Goal: Transaction & Acquisition: Purchase product/service

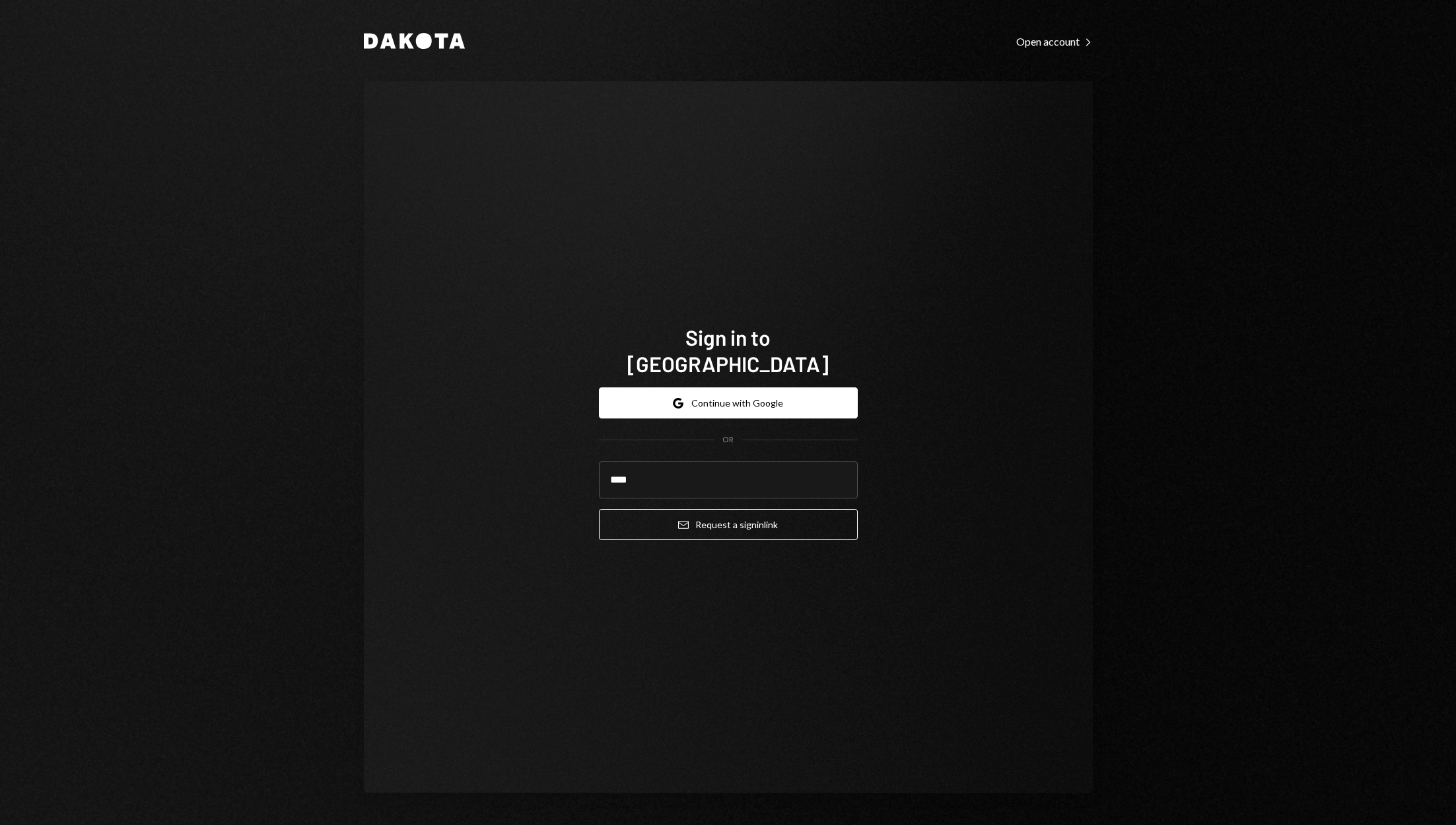
type input "**********"
click at [750, 510] on button "Email Request a sign in link" at bounding box center [728, 524] width 258 height 31
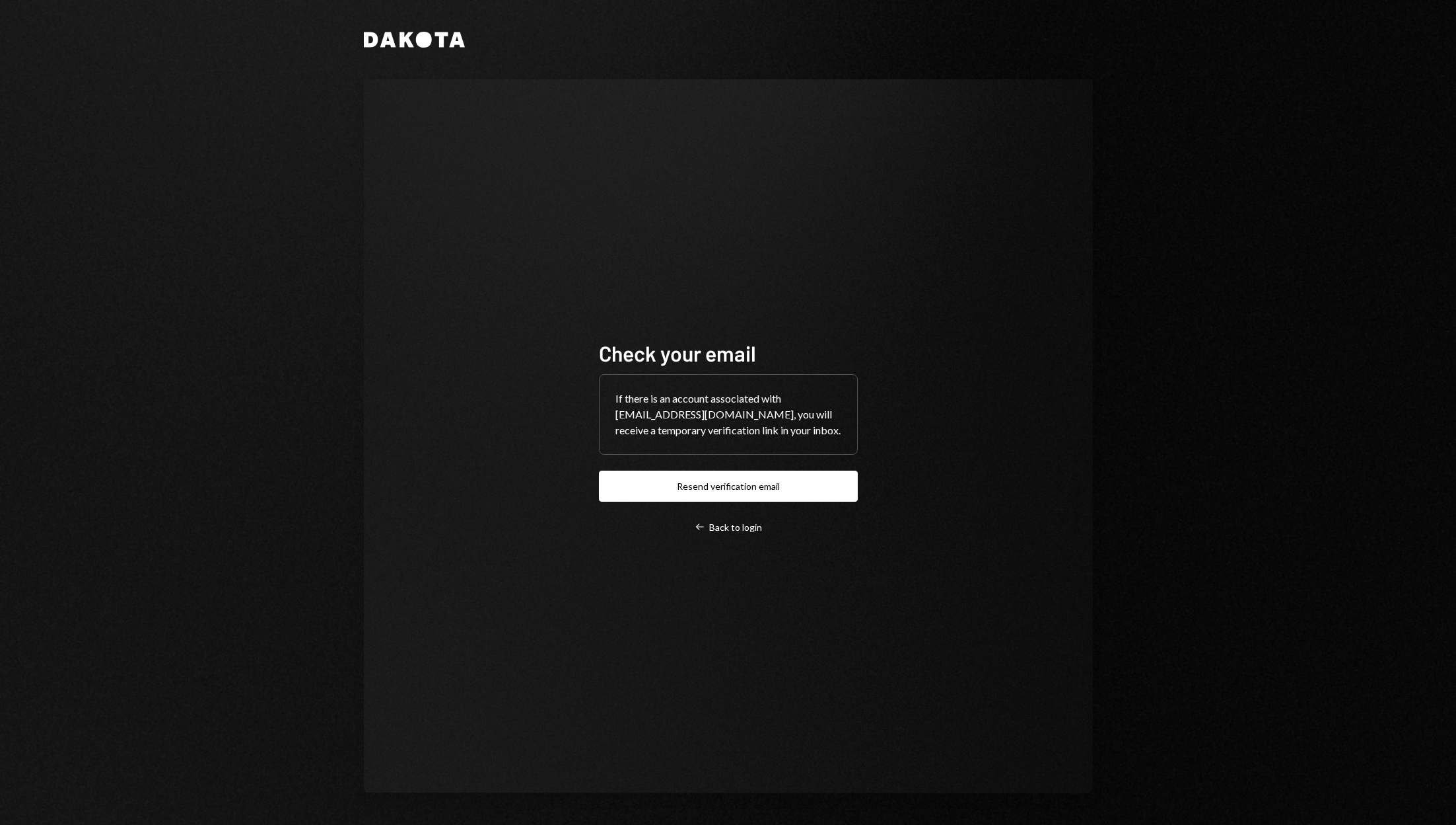
click at [707, 467] on div "Check your email If there is an account associated with admin@zkenpachi.com, yo…" at bounding box center [728, 436] width 258 height 193
click at [707, 487] on button "Resend verification email" at bounding box center [728, 486] width 258 height 31
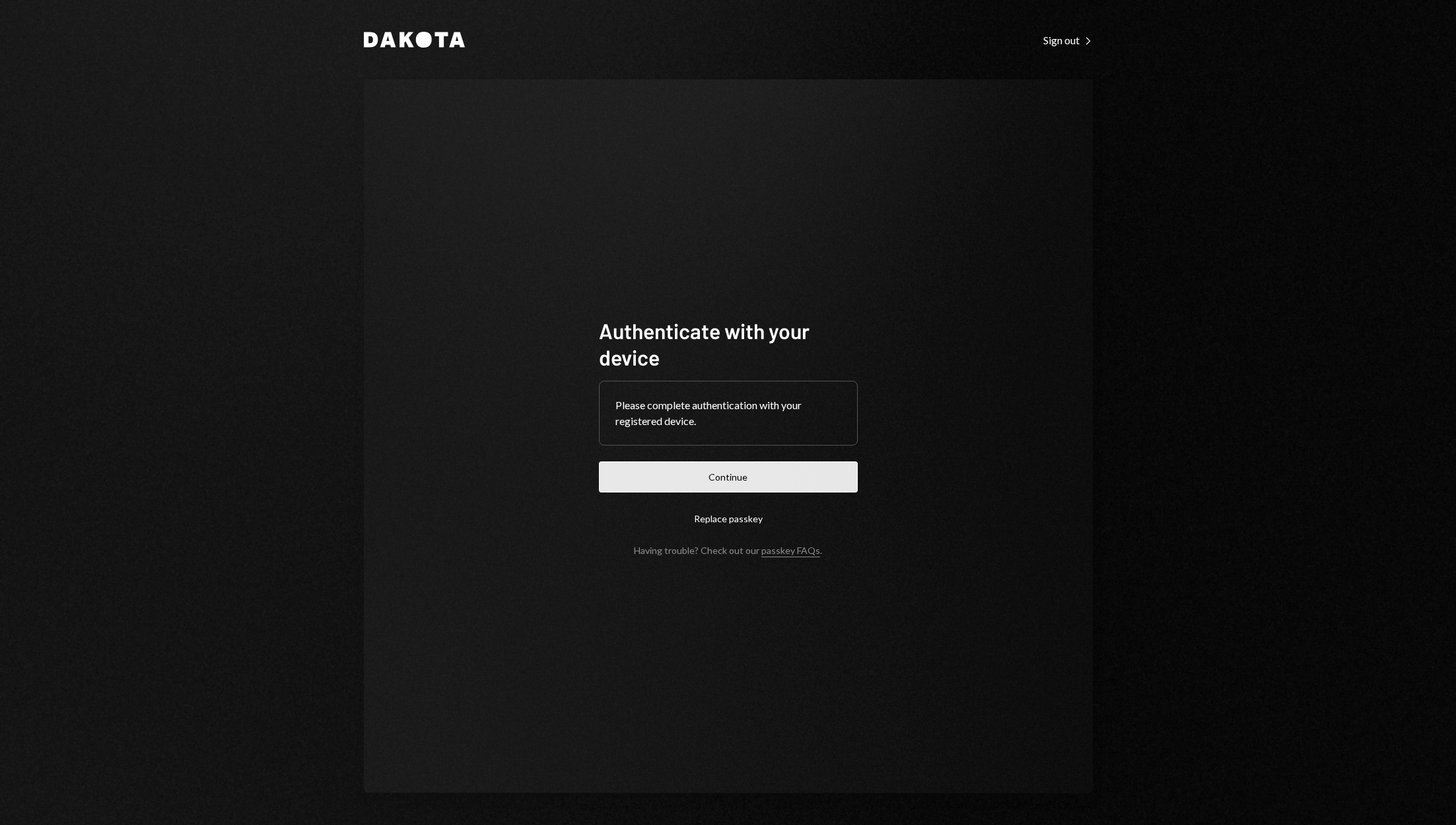
click at [757, 478] on button "Continue" at bounding box center [728, 476] width 258 height 31
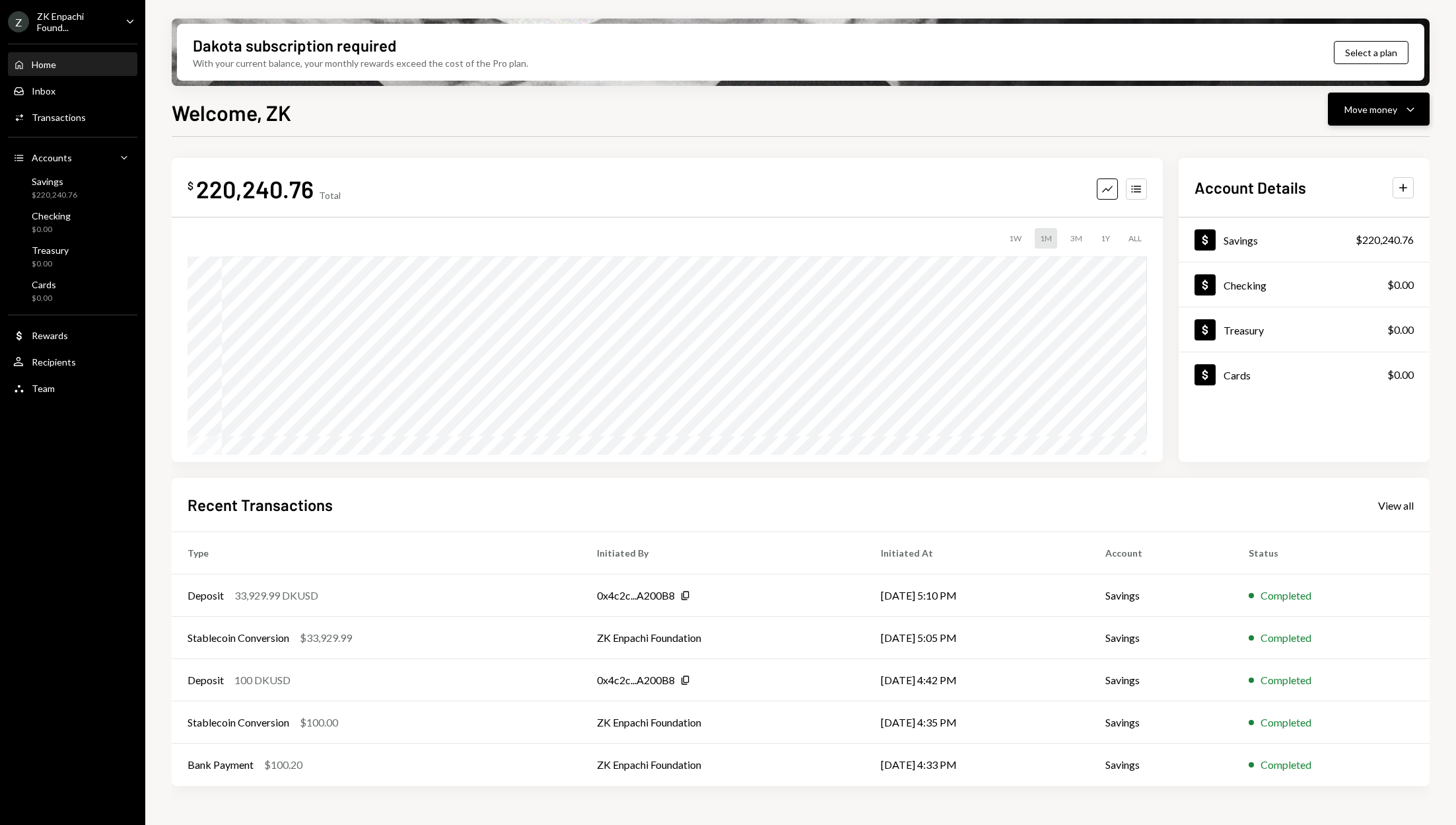
click at [1390, 117] on button "Move money Caret Down" at bounding box center [1378, 109] width 102 height 33
click at [1335, 155] on div "Send" at bounding box center [1368, 149] width 97 height 14
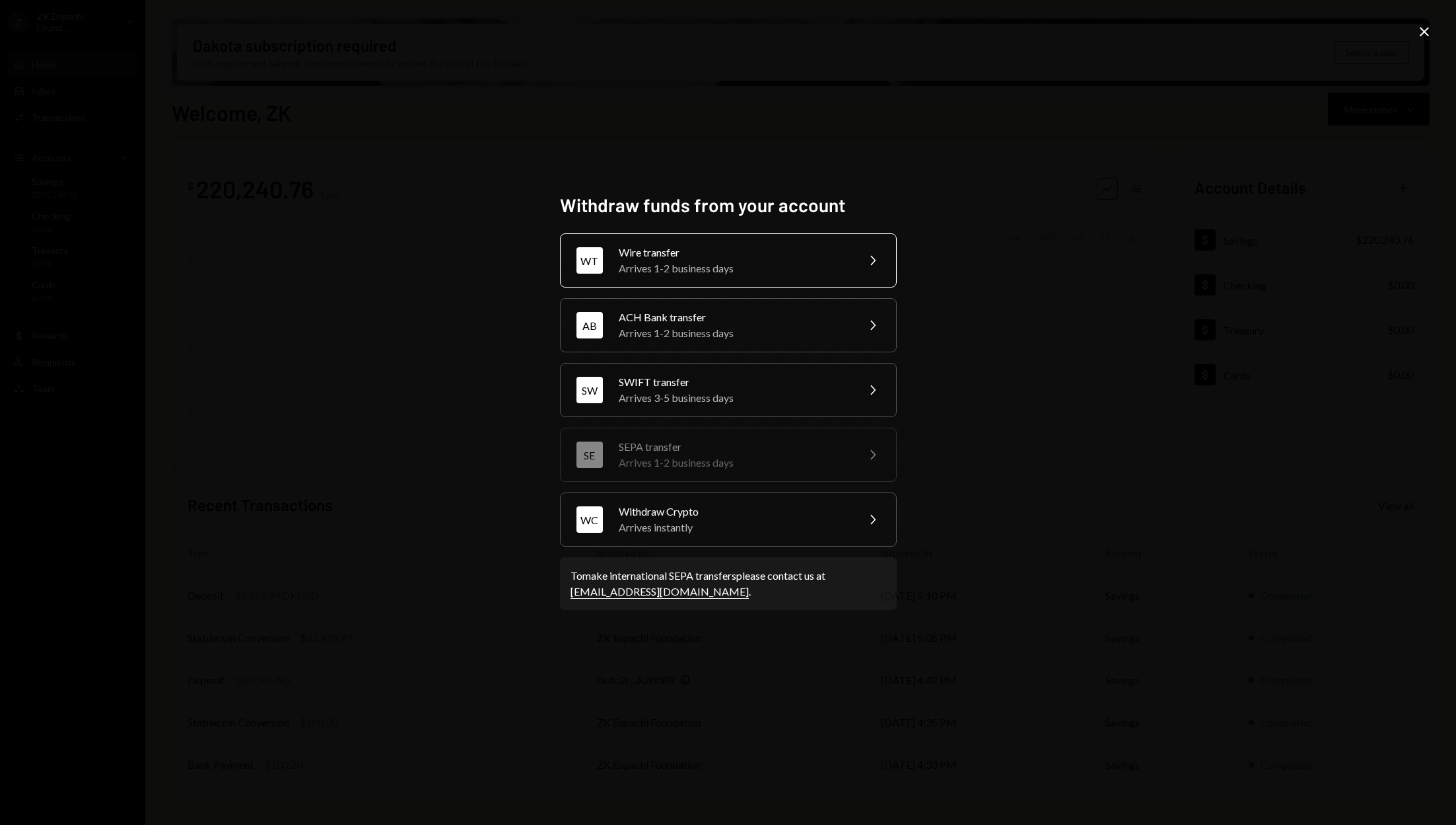
click at [778, 263] on div "Arrives 1-2 business days" at bounding box center [733, 268] width 230 height 16
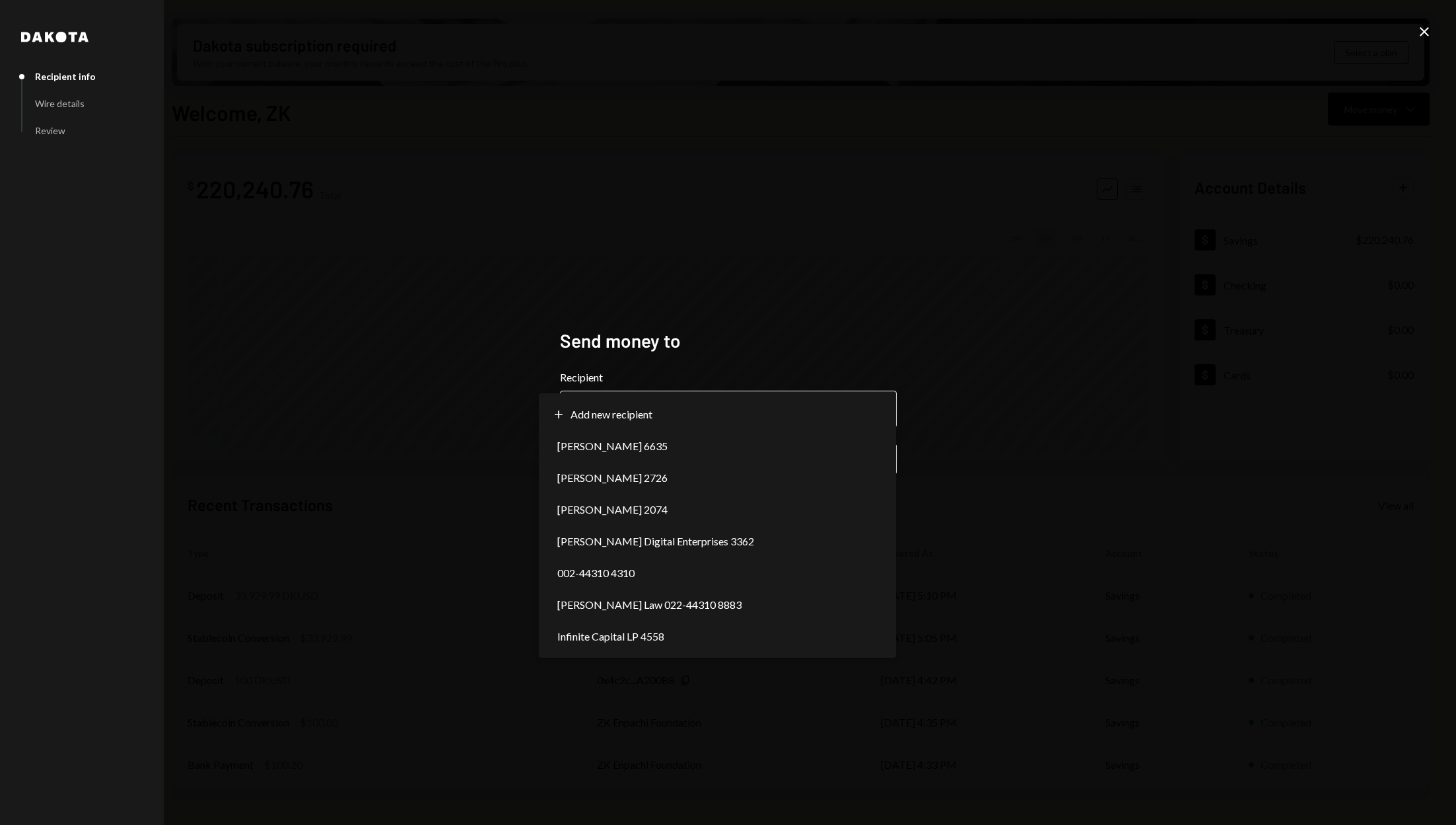
click at [698, 424] on body "Z ZK Enpachi Found... Caret Down Home Home Inbox Inbox Activities Transactions …" at bounding box center [728, 412] width 1456 height 825
select select "**********"
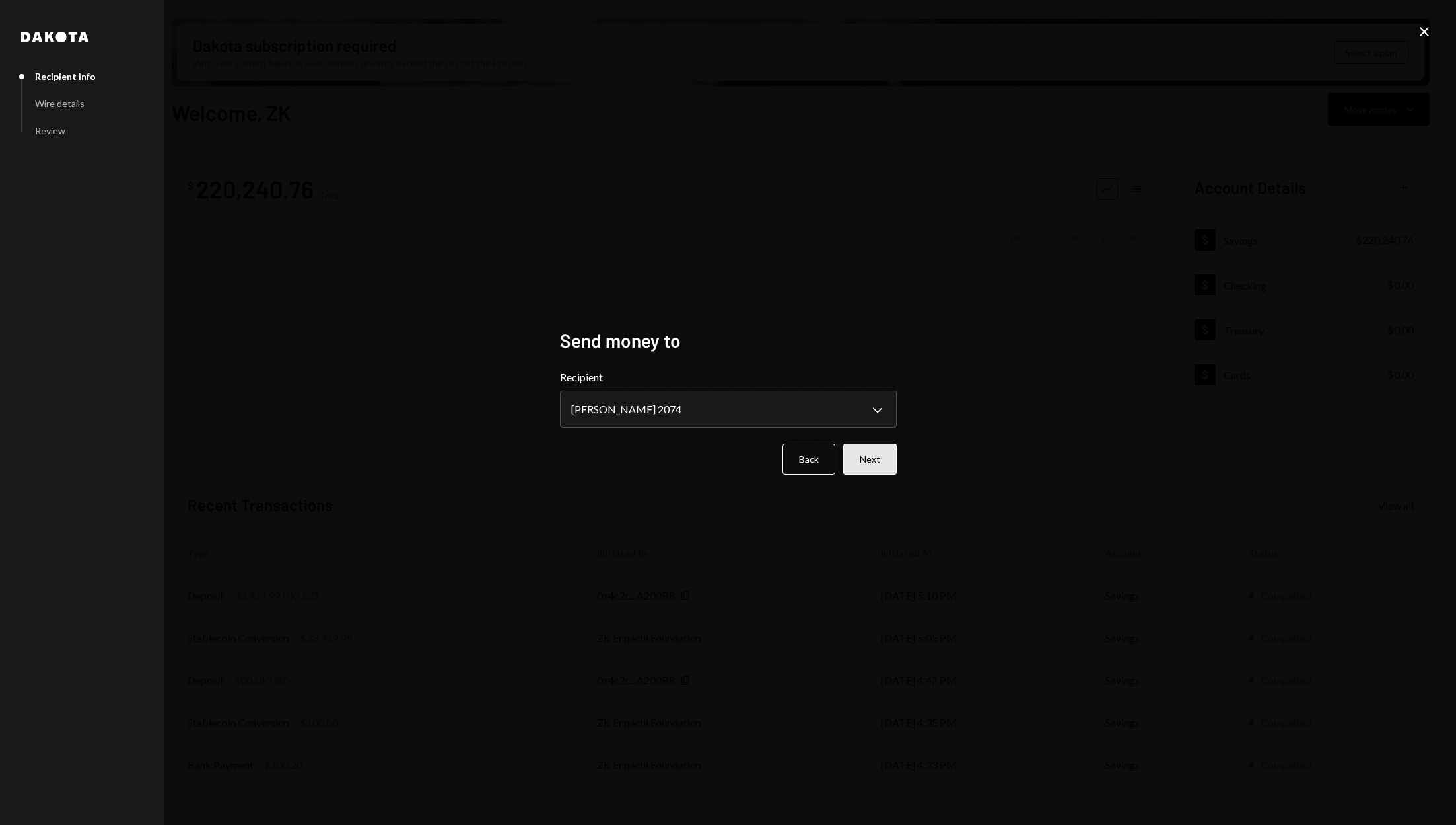
click at [864, 453] on button "Next" at bounding box center [870, 458] width 53 height 31
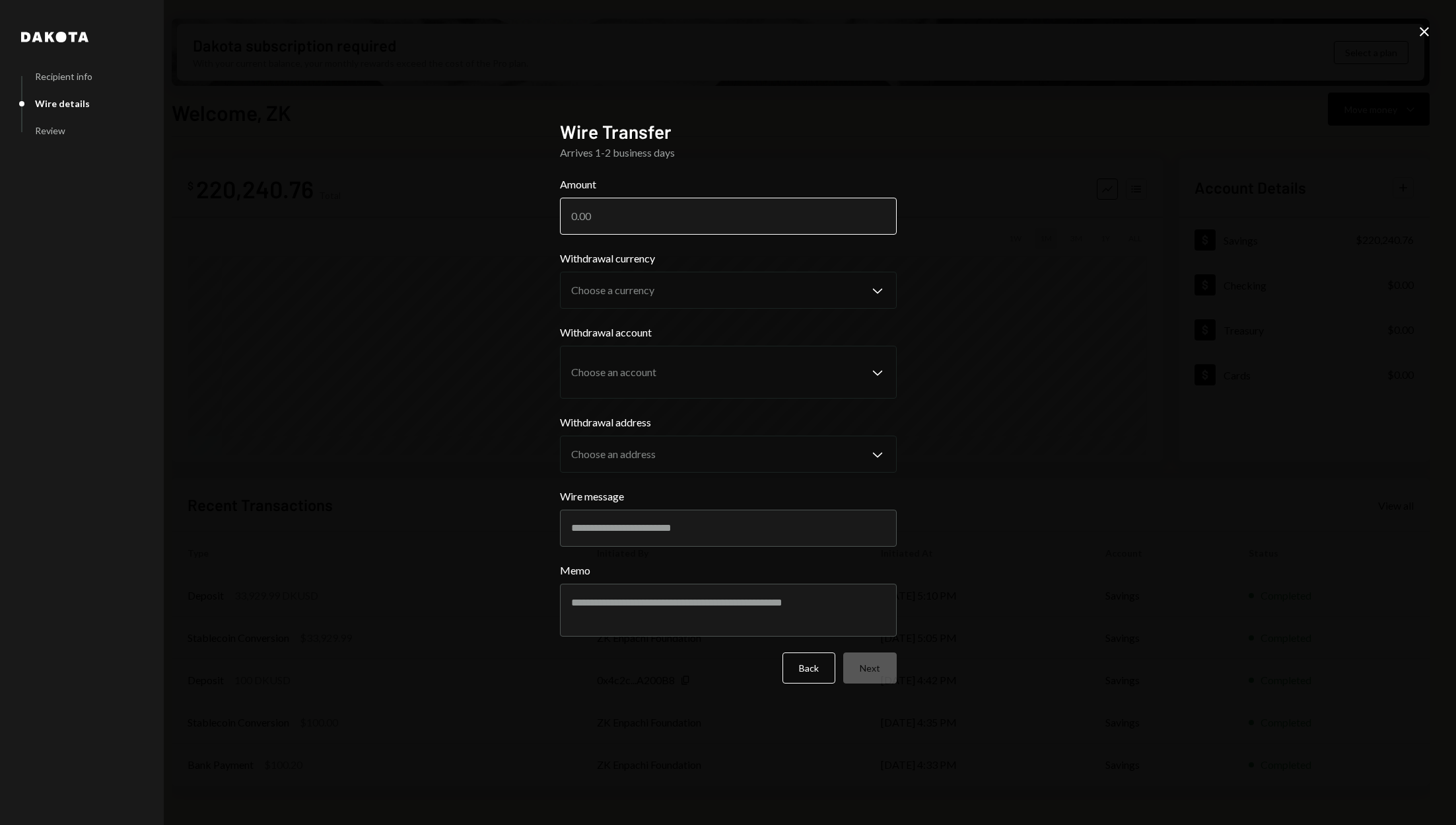
click at [689, 212] on input "Amount" at bounding box center [728, 215] width 336 height 37
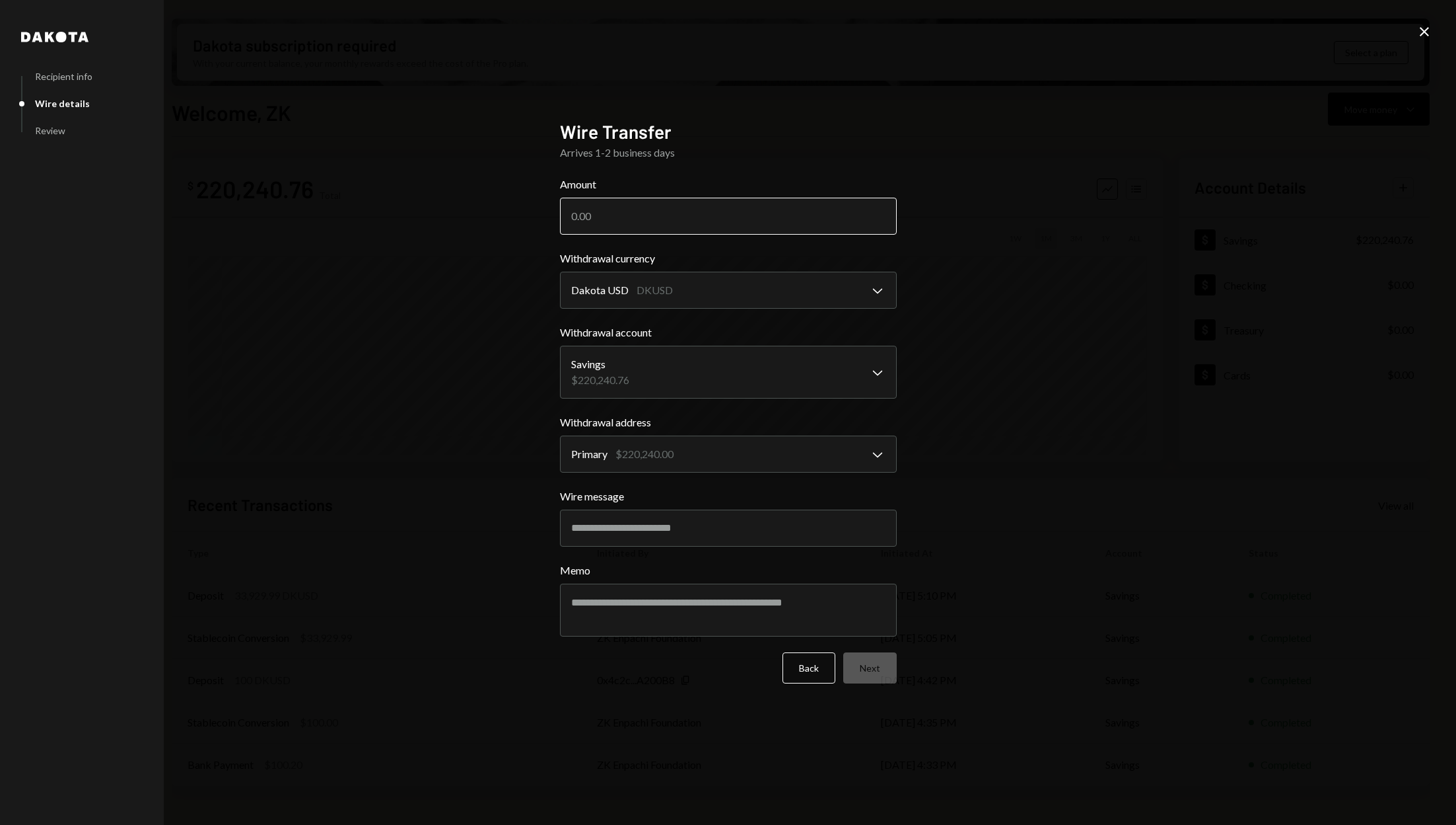
paste input "219389.84"
type input "219389.84"
click at [877, 670] on button "Next" at bounding box center [870, 667] width 53 height 31
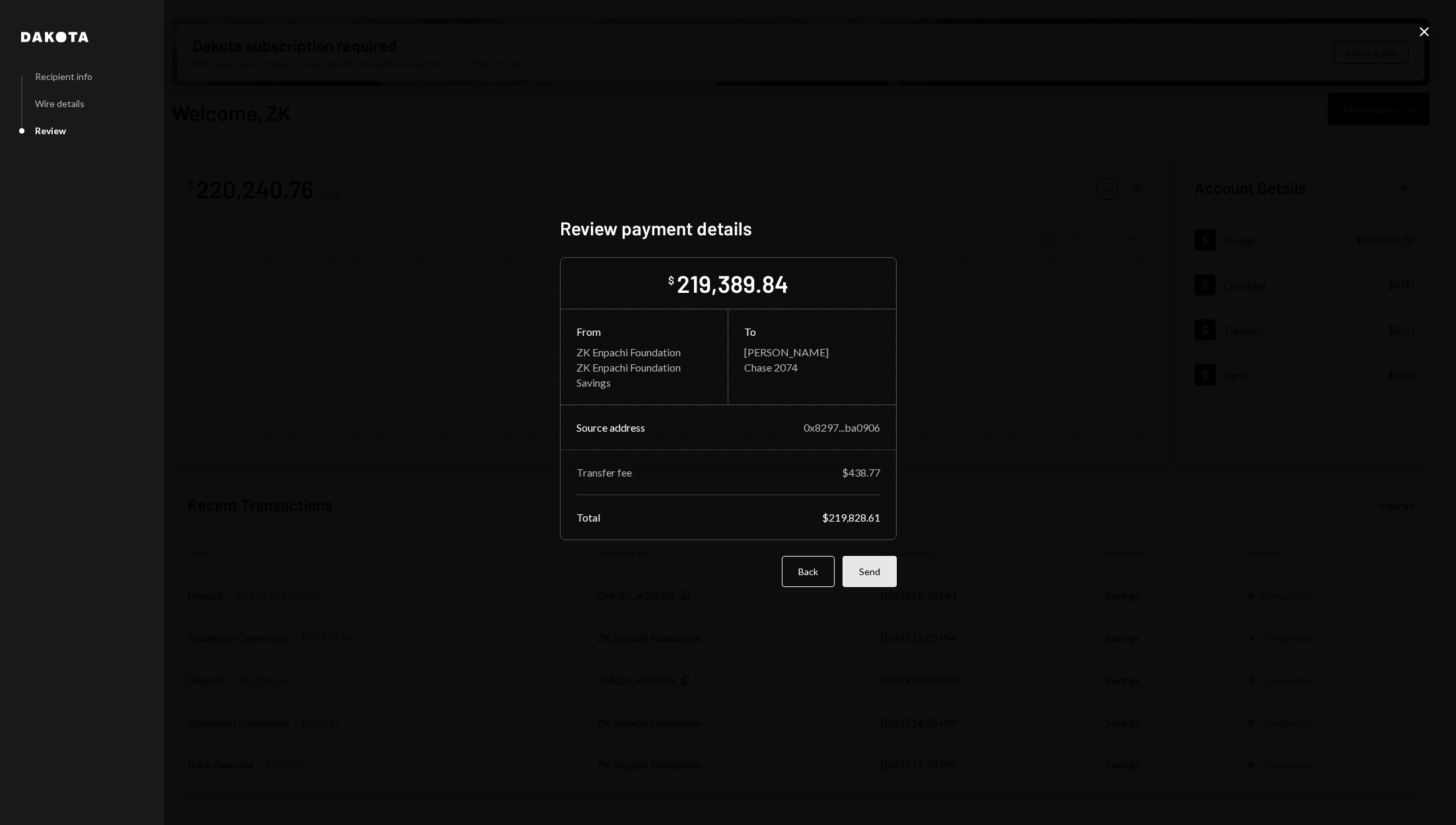
click at [878, 570] on button "Send" at bounding box center [869, 570] width 54 height 31
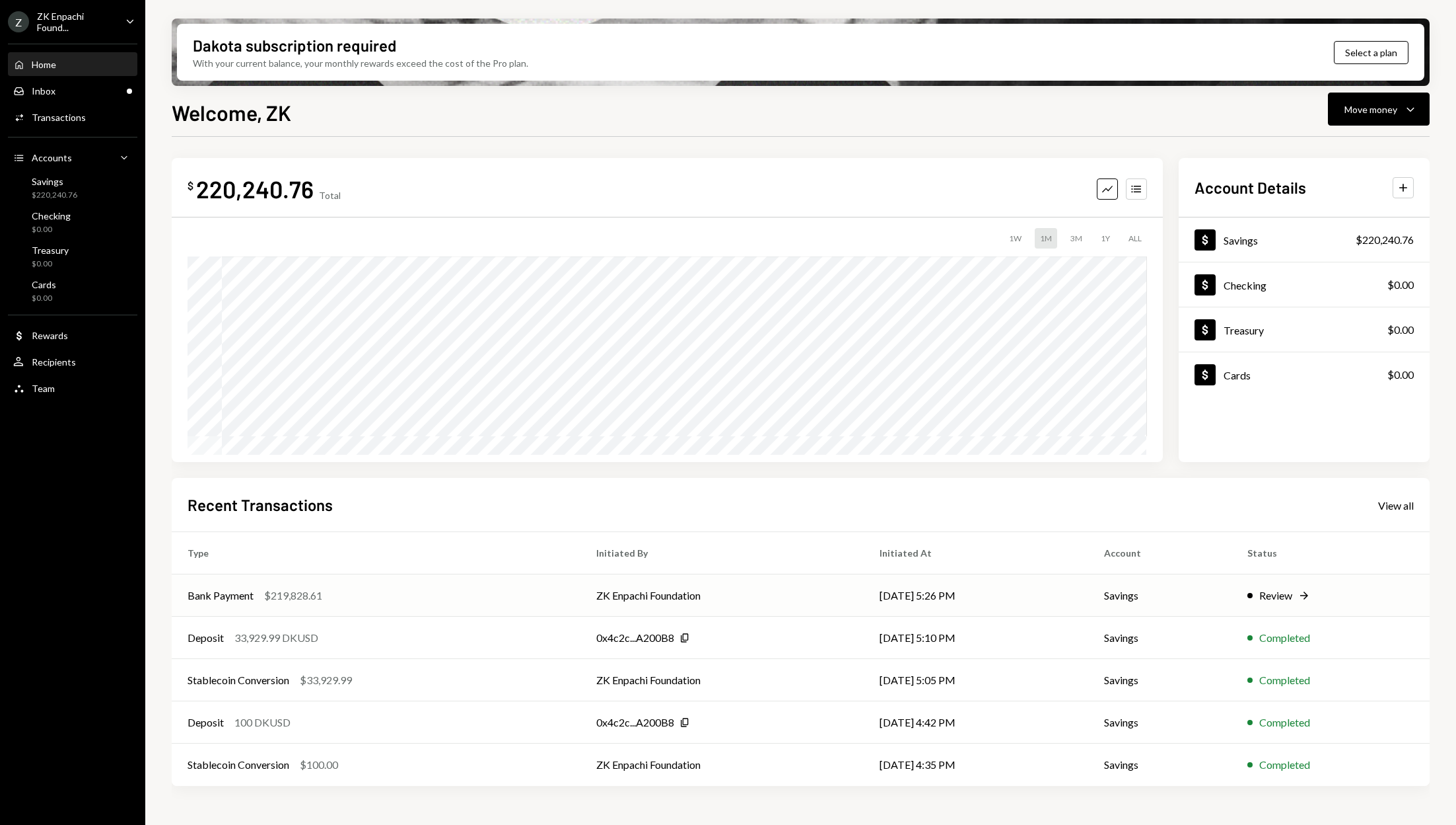
click at [1116, 595] on td "Savings" at bounding box center [1159, 595] width 143 height 42
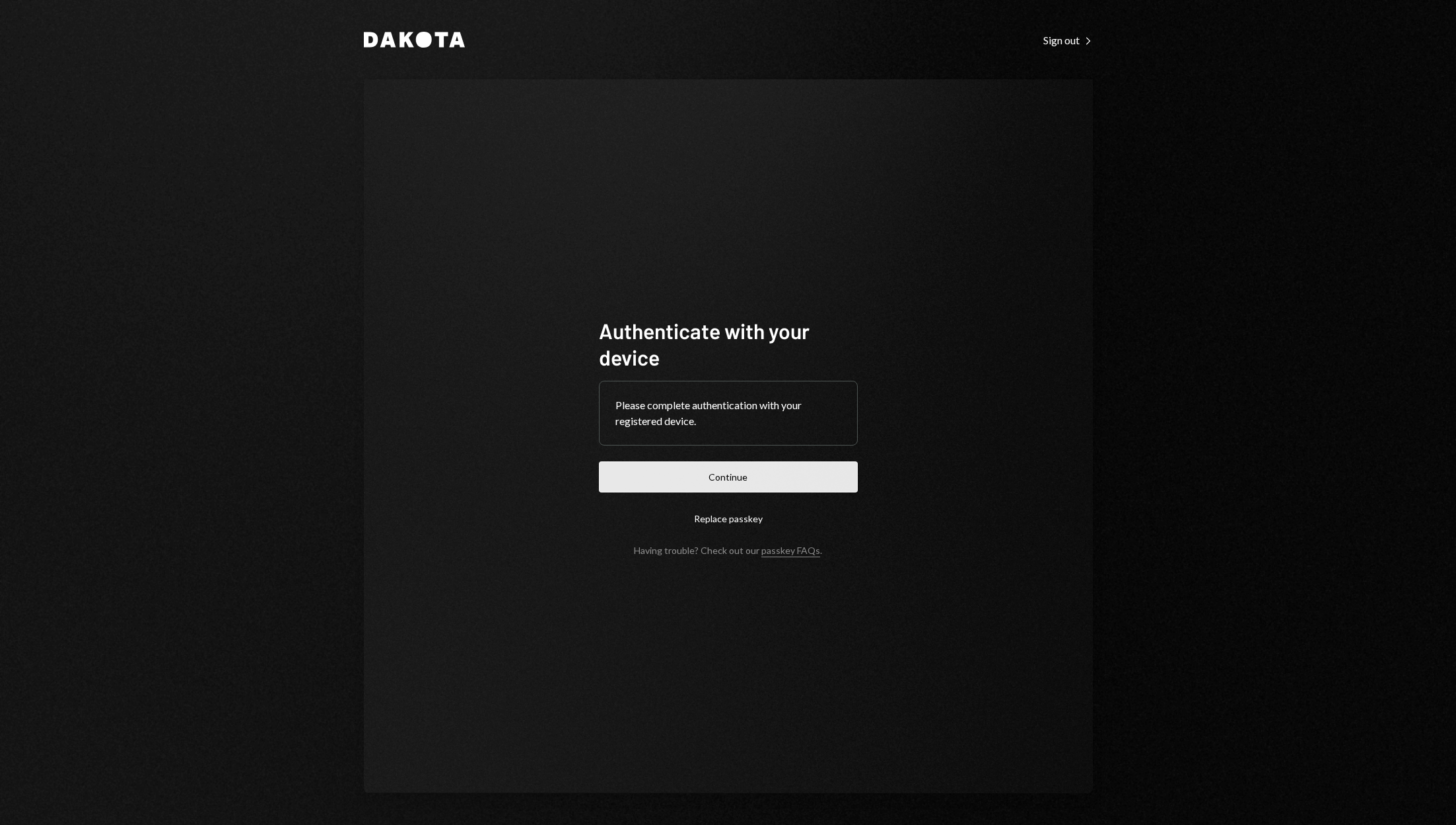
click at [726, 477] on button "Continue" at bounding box center [728, 476] width 258 height 31
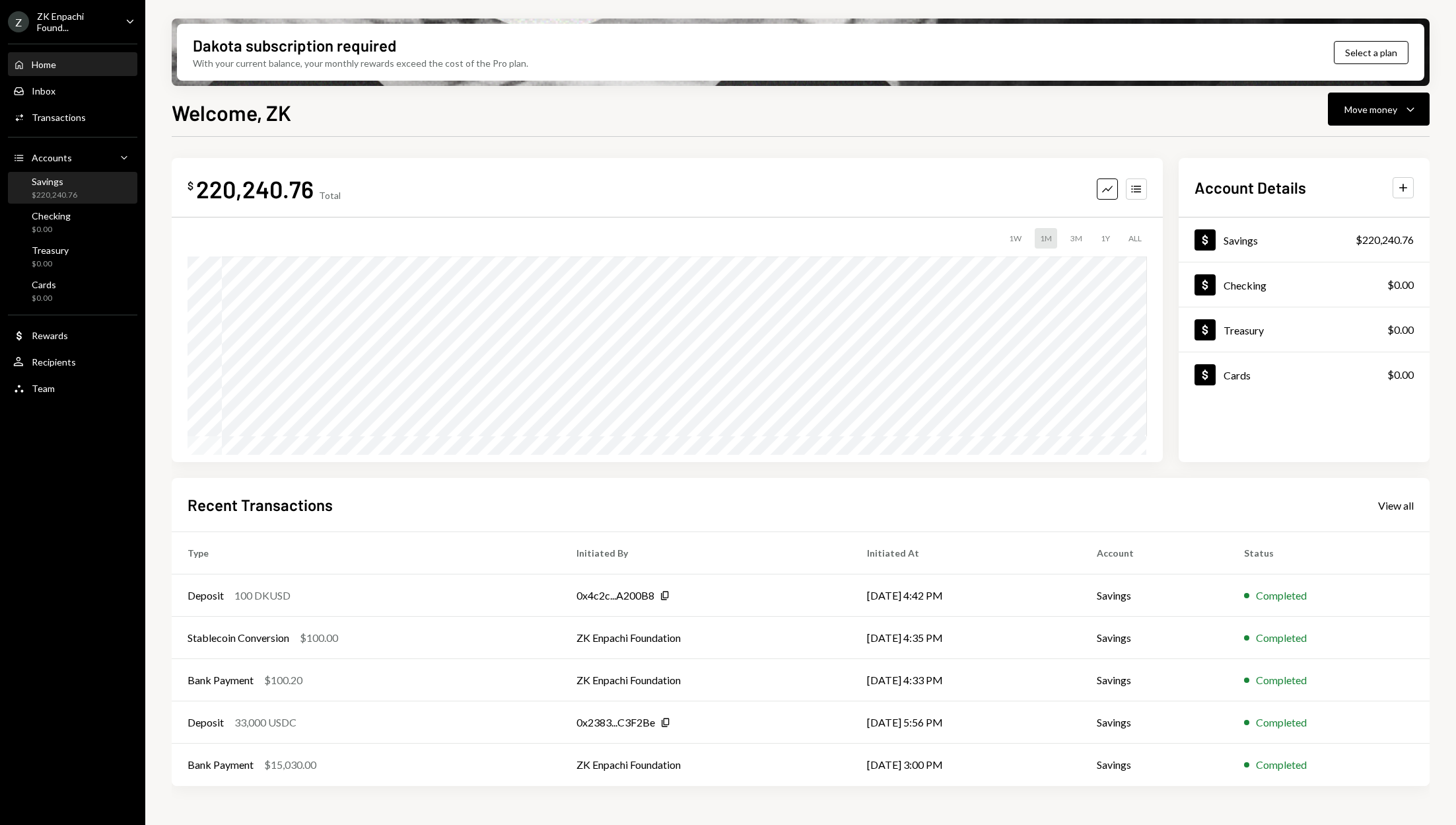
click at [73, 179] on div "Savings" at bounding box center [54, 181] width 45 height 11
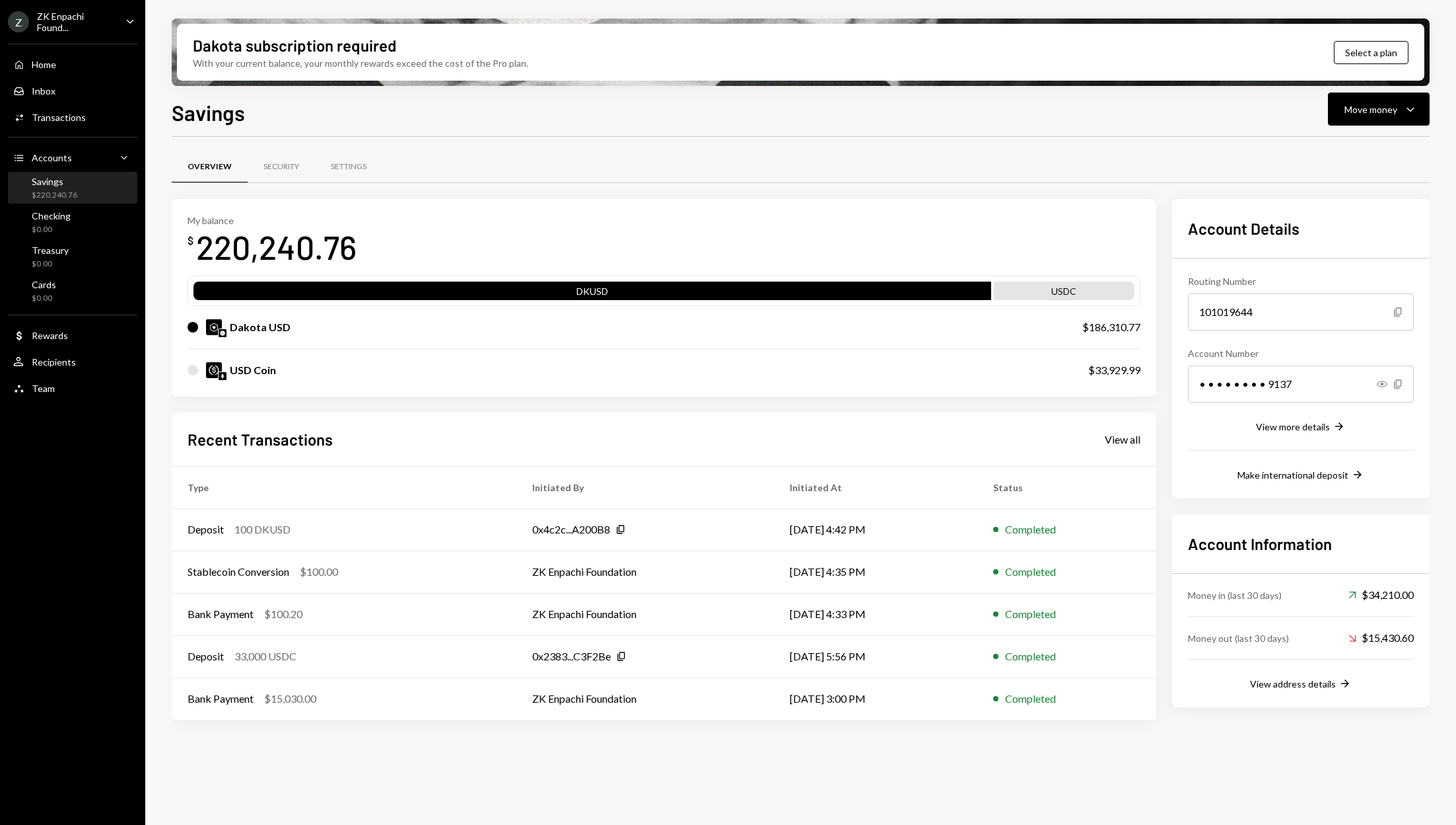
click at [83, 21] on div "ZK Enpachi Found..." at bounding box center [75, 22] width 78 height 23
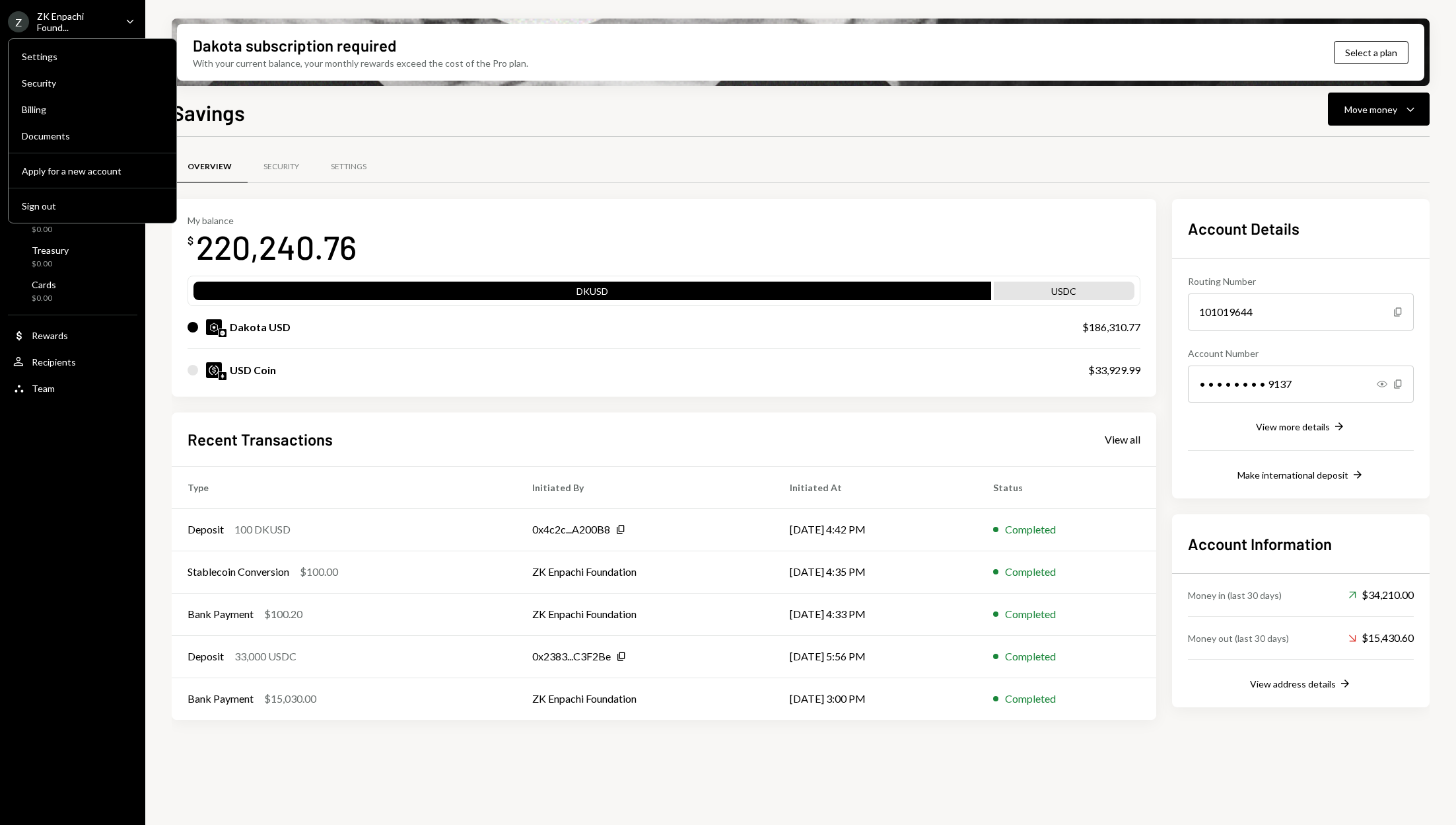
click at [84, 13] on div "ZK Enpachi Found..." at bounding box center [75, 22] width 78 height 23
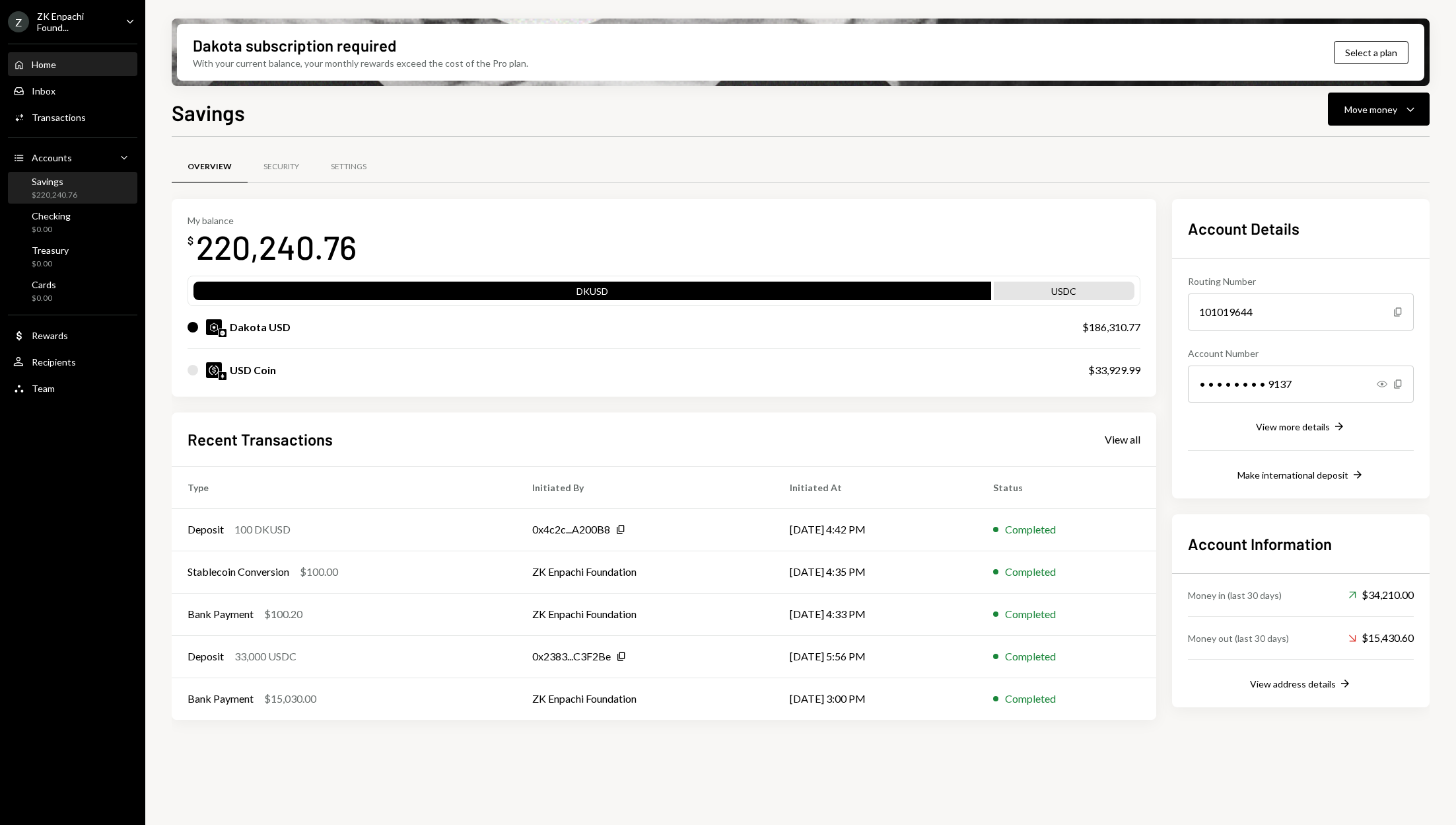
click at [76, 69] on div "Home Home" at bounding box center [72, 65] width 119 height 12
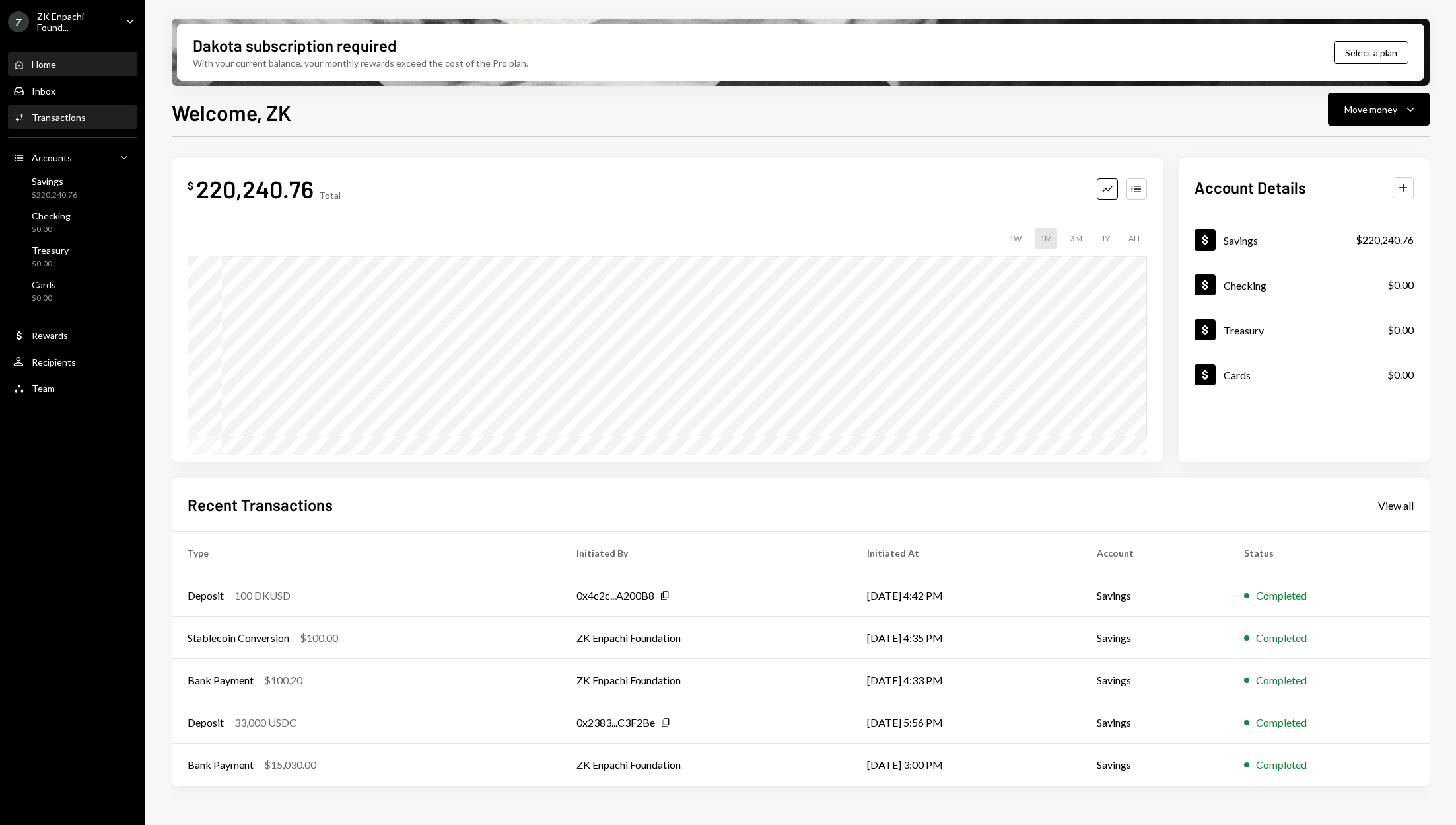
click at [69, 107] on div "Activities Transactions" at bounding box center [72, 117] width 119 height 23
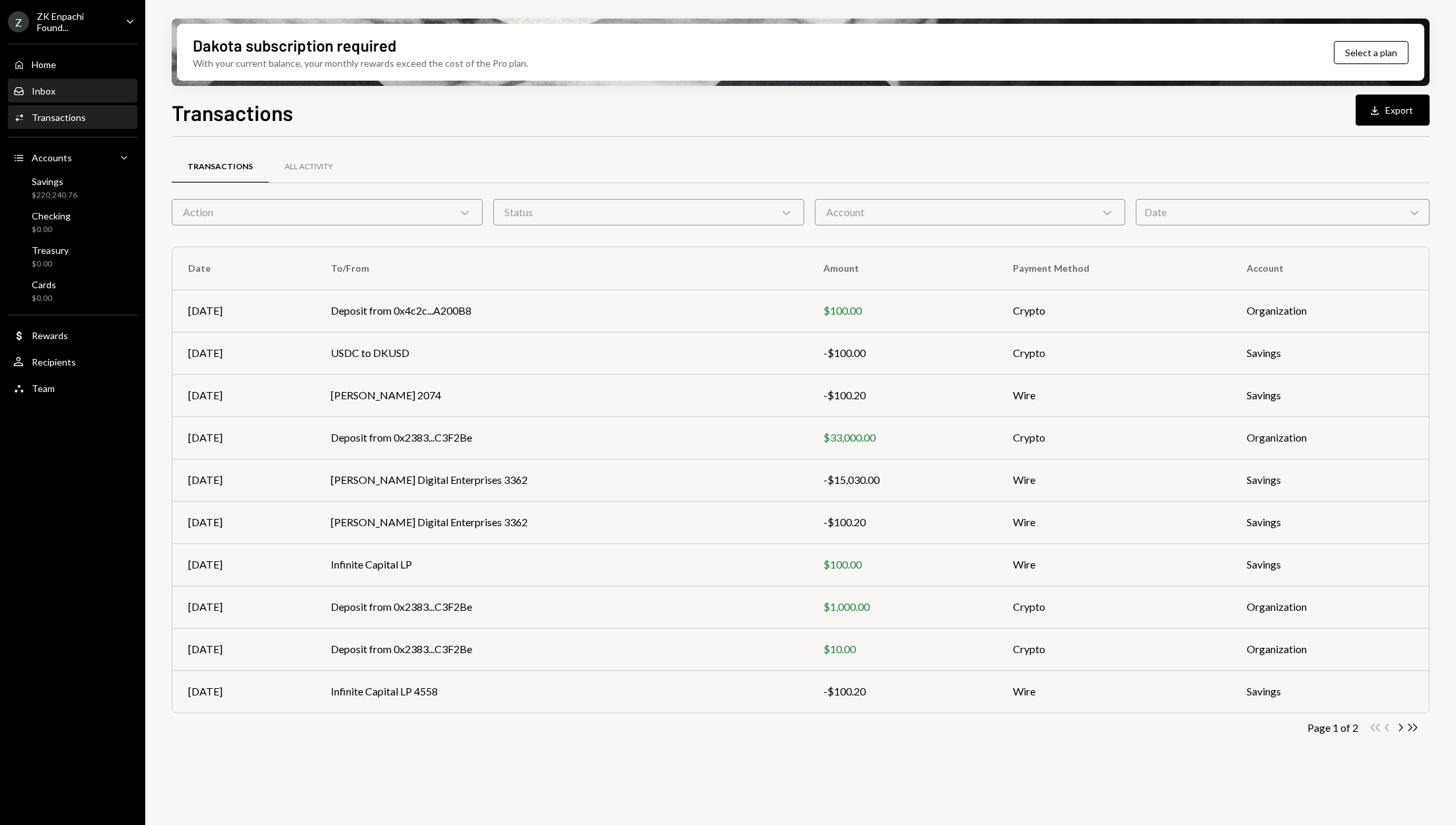
click at [63, 91] on div "Inbox Inbox" at bounding box center [72, 91] width 119 height 12
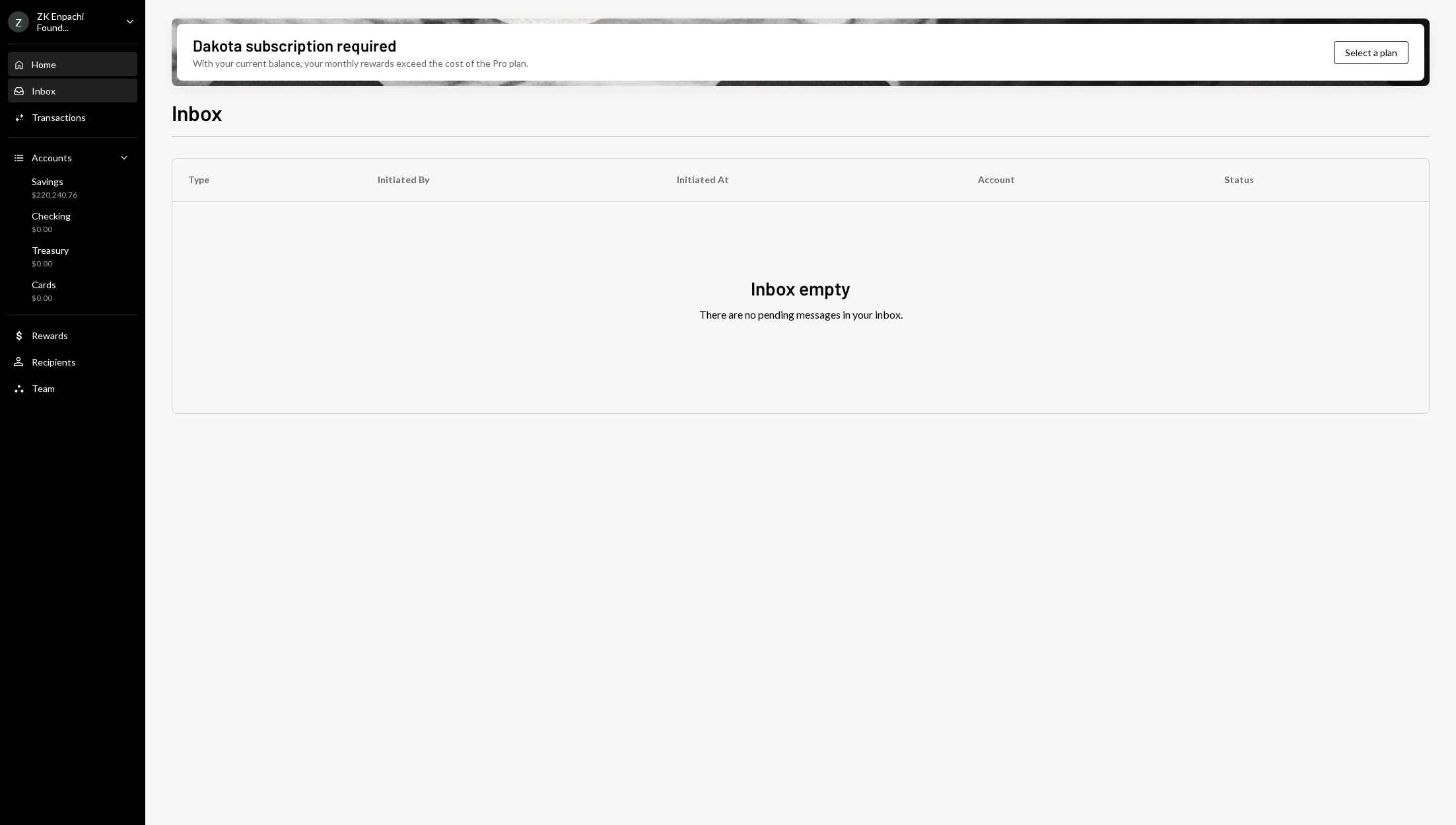
click at [71, 57] on div "Home Home" at bounding box center [72, 64] width 119 height 23
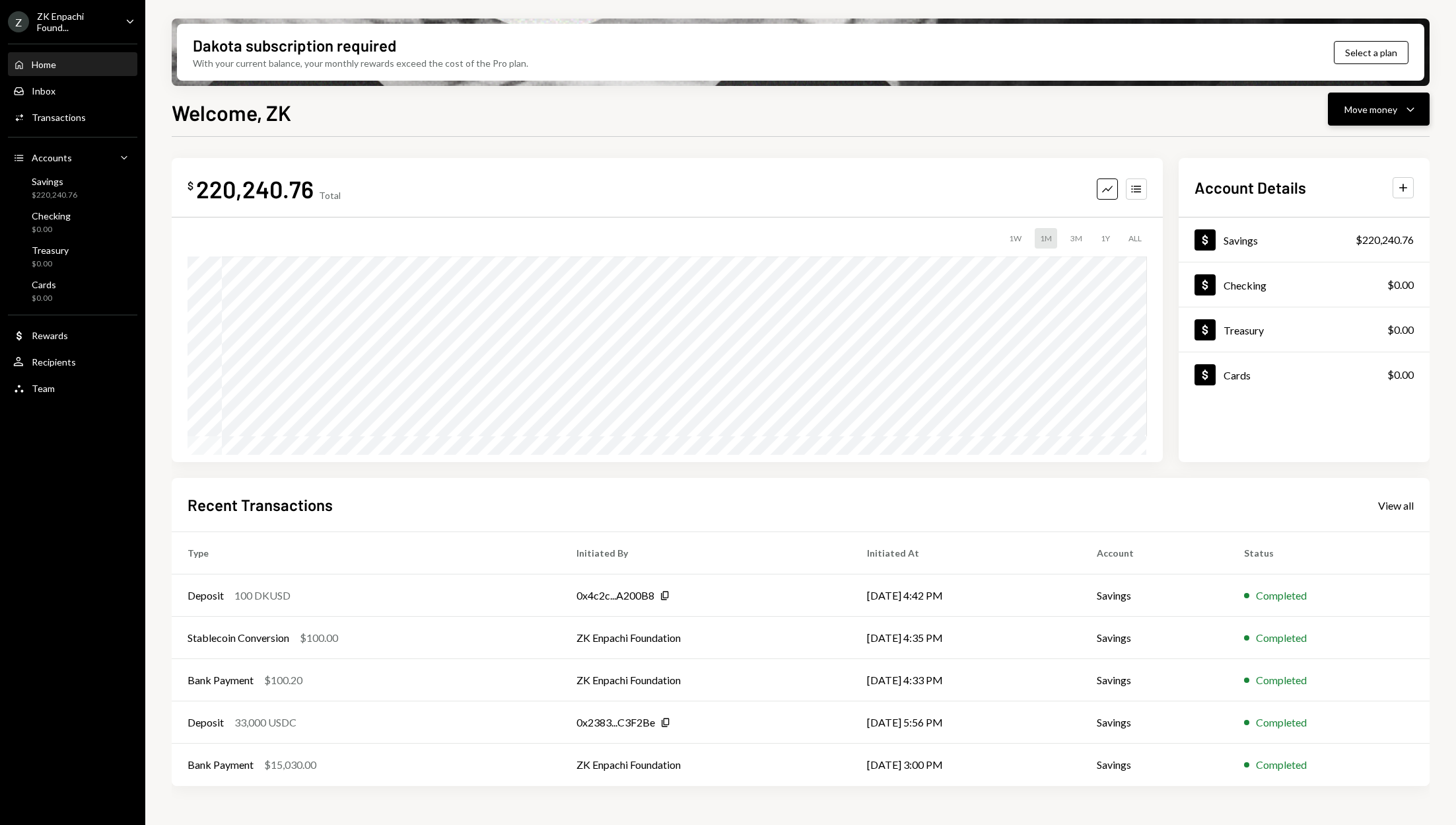
click at [1416, 116] on icon "Caret Down" at bounding box center [1411, 109] width 16 height 16
click at [1365, 253] on div "Swap stablecoins" at bounding box center [1368, 250] width 97 height 14
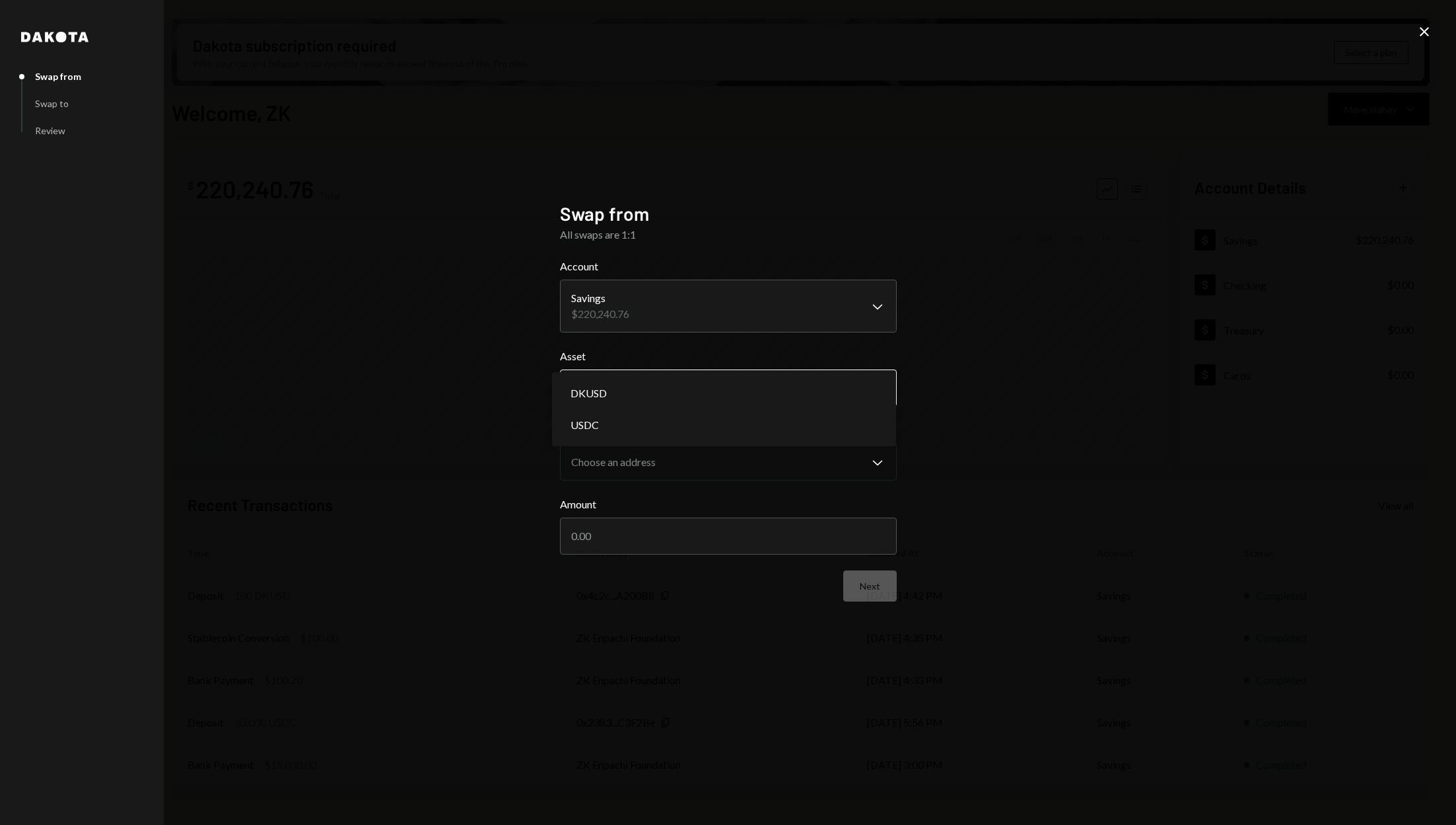
click at [692, 375] on body "Z ZK Enpachi Found... Caret Down Home Home Inbox Inbox Activities Transactions …" at bounding box center [728, 412] width 1456 height 825
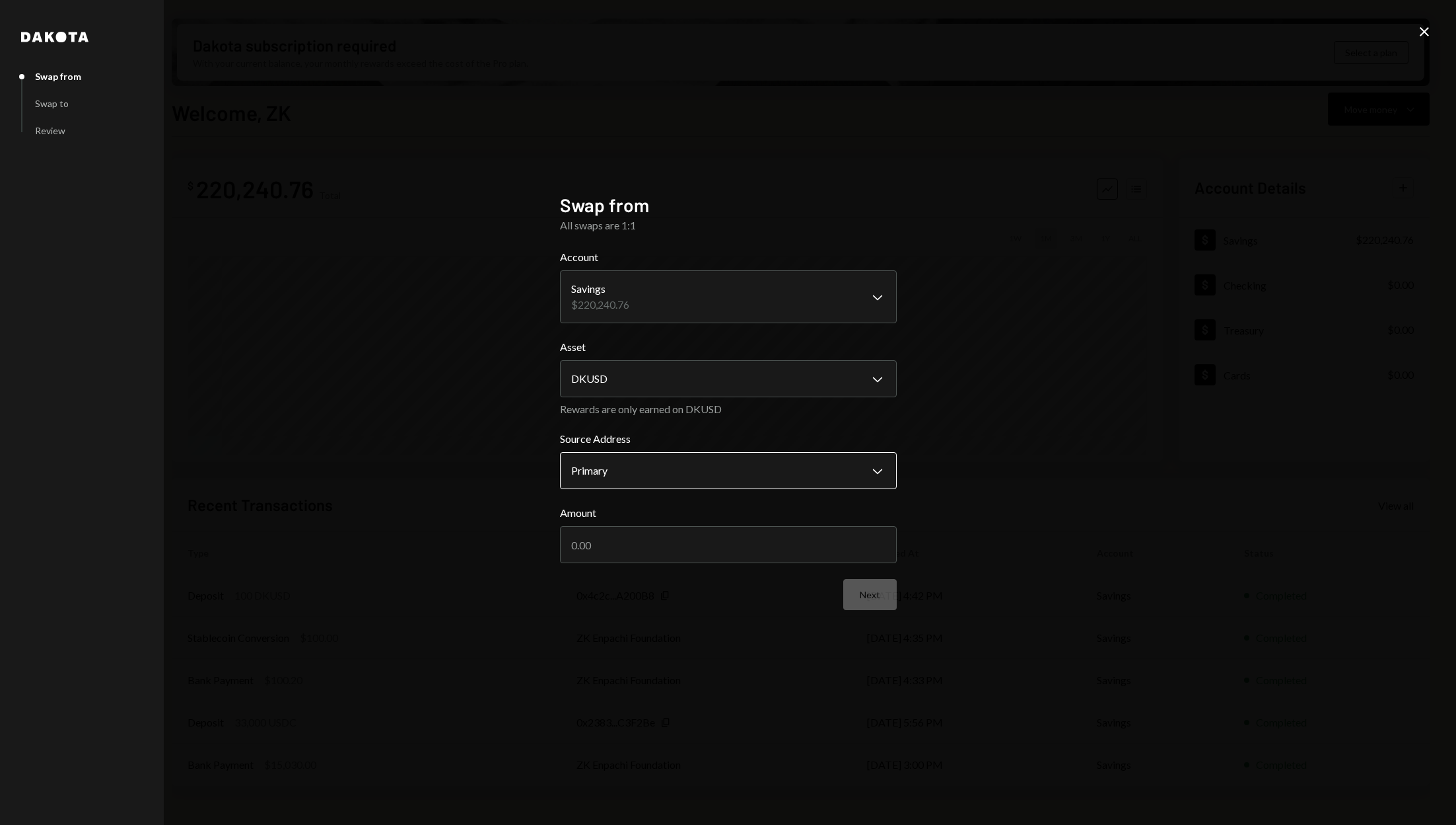
click at [667, 472] on body "Z ZK Enpachi Found... Caret Down Home Home Inbox Inbox Activities Transactions …" at bounding box center [728, 412] width 1456 height 825
click at [663, 543] on input "Amount" at bounding box center [728, 544] width 336 height 37
click at [696, 376] on body "Z ZK Enpachi Found... Caret Down Home Home Inbox Inbox Activities Transactions …" at bounding box center [728, 412] width 1456 height 825
select select "****"
click at [734, 311] on body "Z ZK Enpachi Found... Caret Down Home Home Inbox Inbox Activities Transactions …" at bounding box center [728, 412] width 1456 height 825
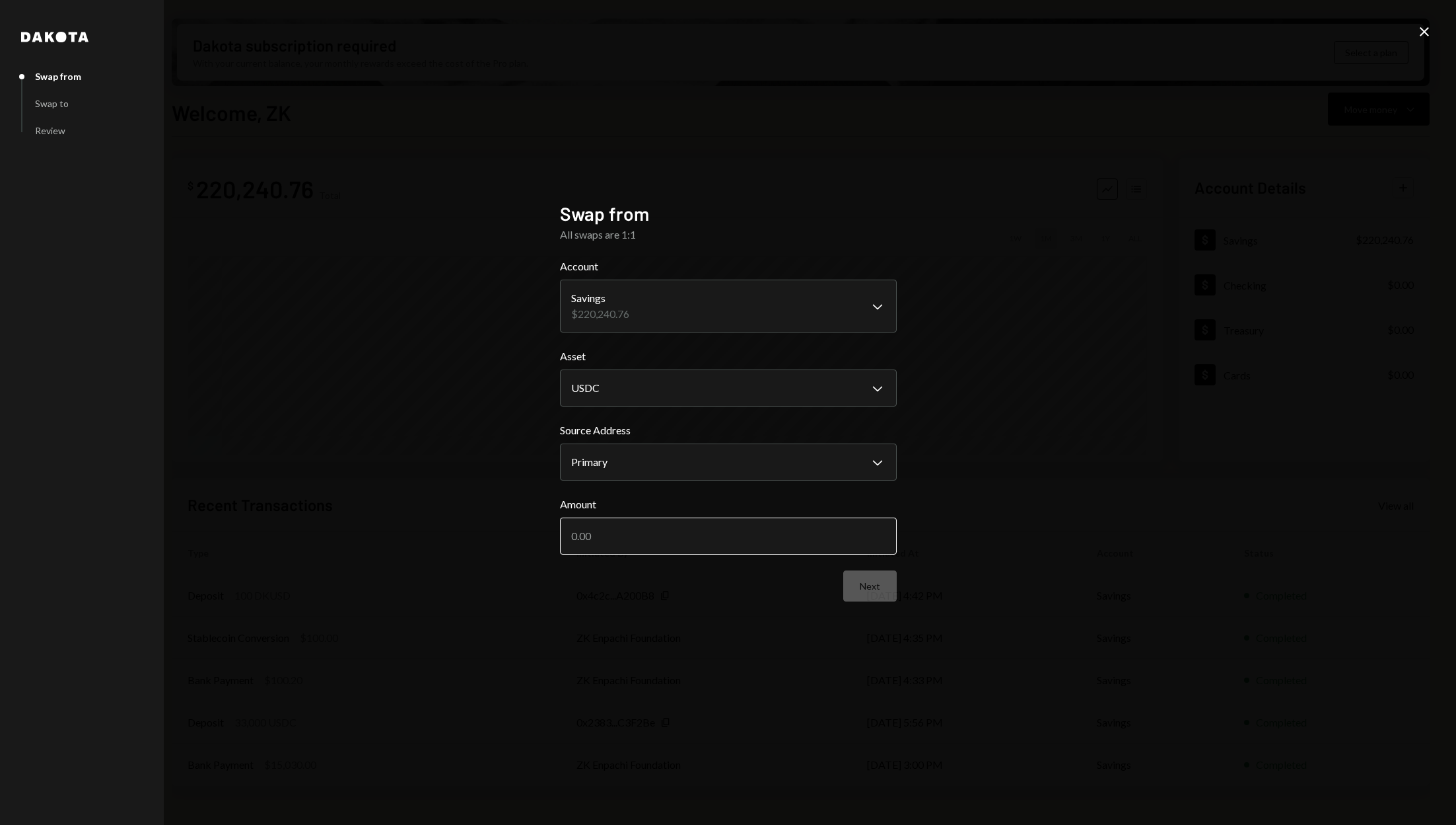
click at [679, 551] on input "Amount" at bounding box center [728, 535] width 336 height 37
click at [682, 475] on body "Z ZK Enpachi Found... Caret Down Home Home Inbox Inbox Activities Transactions …" at bounding box center [728, 412] width 1456 height 825
click at [668, 543] on input "Amount" at bounding box center [728, 535] width 336 height 37
type input "33929.99"
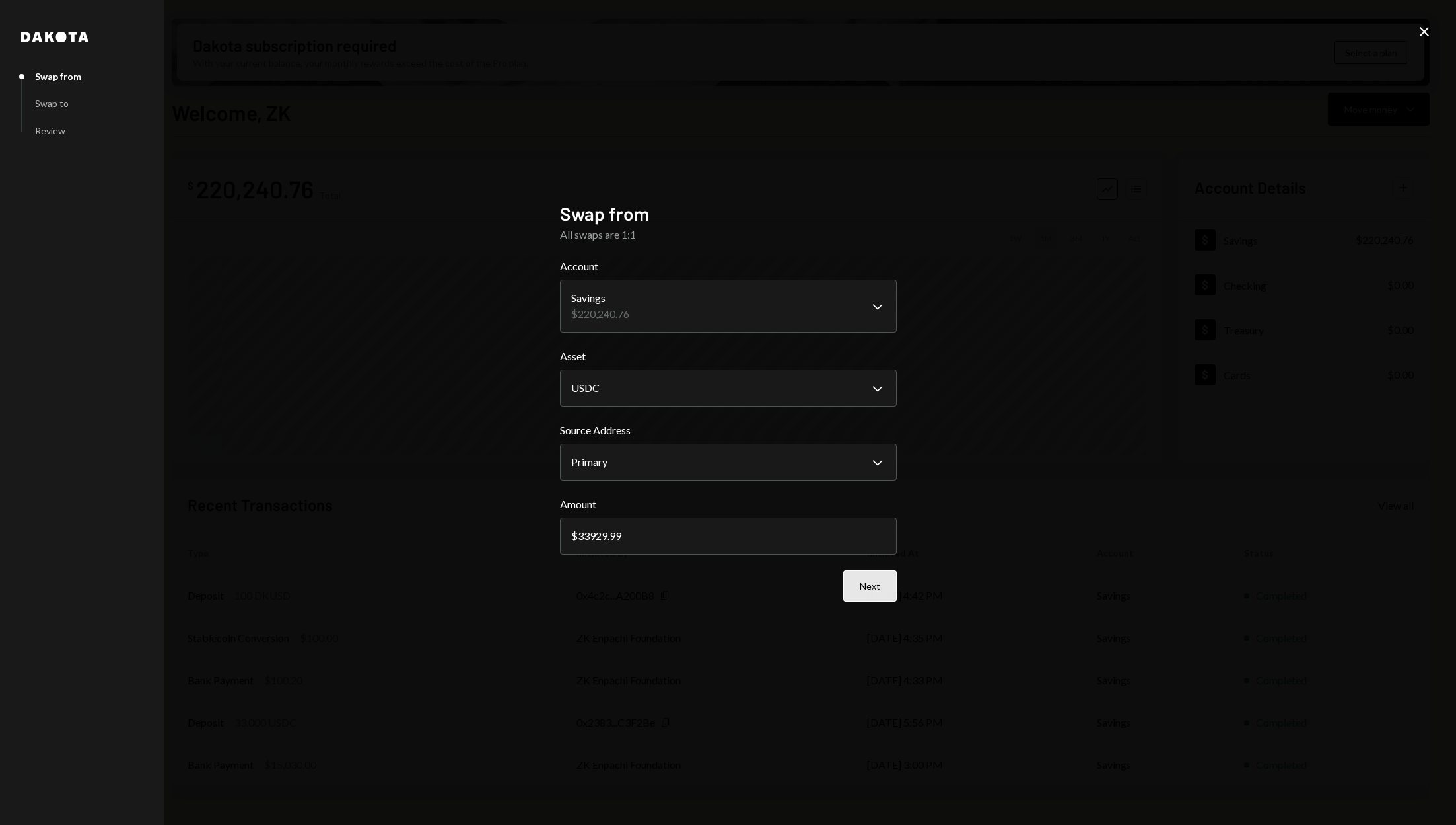
click at [890, 586] on button "Next" at bounding box center [870, 585] width 53 height 31
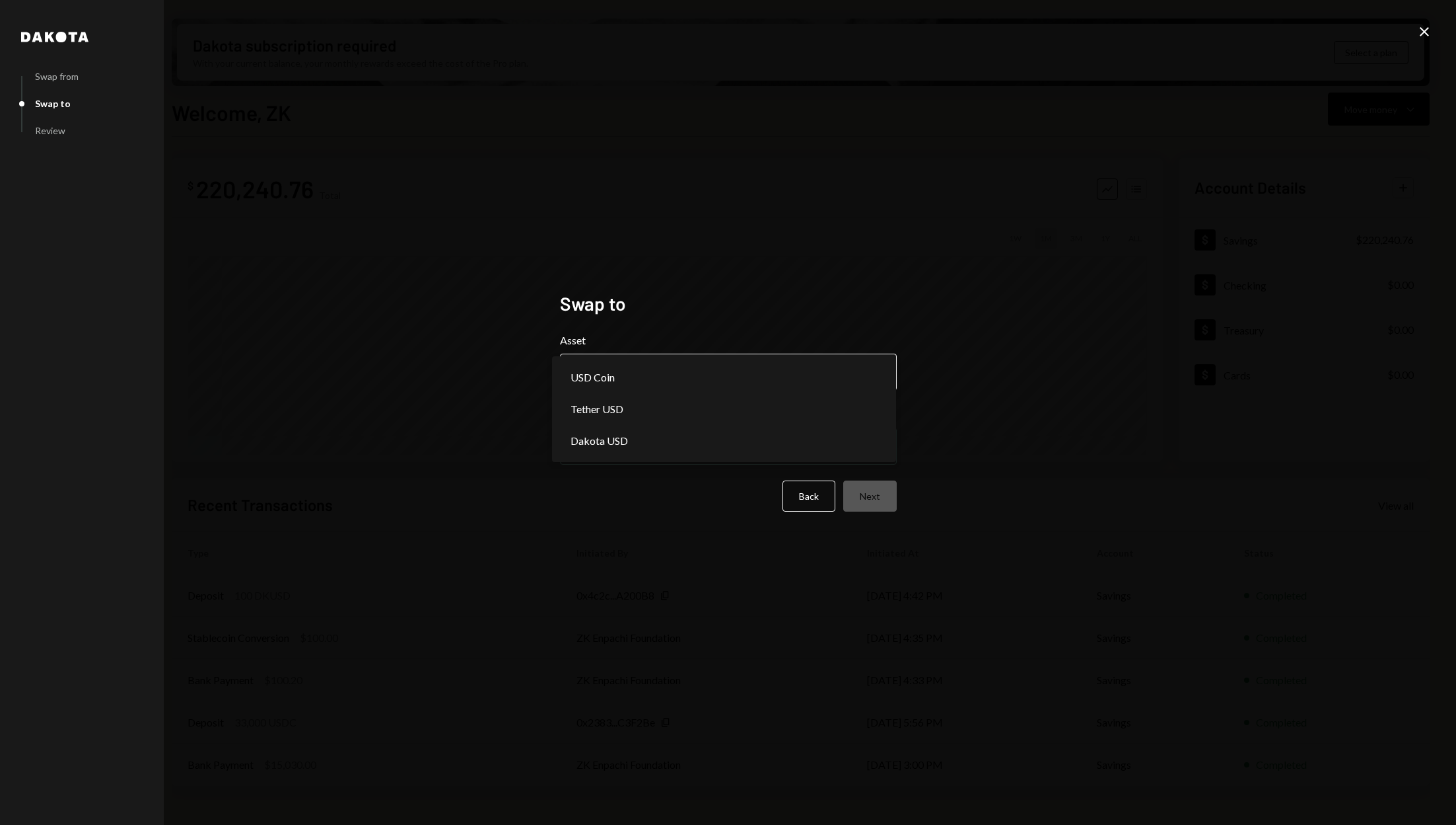
click at [826, 367] on body "Z ZK Enpachi Found... Caret Down Home Home Inbox Inbox Activities Transactions …" at bounding box center [728, 412] width 1456 height 825
select select "*****"
click at [789, 441] on body "Z ZK Enpachi Found... Caret Down Home Home Inbox Inbox Activities Transactions …" at bounding box center [728, 412] width 1456 height 825
click at [881, 500] on button "Next" at bounding box center [870, 495] width 53 height 31
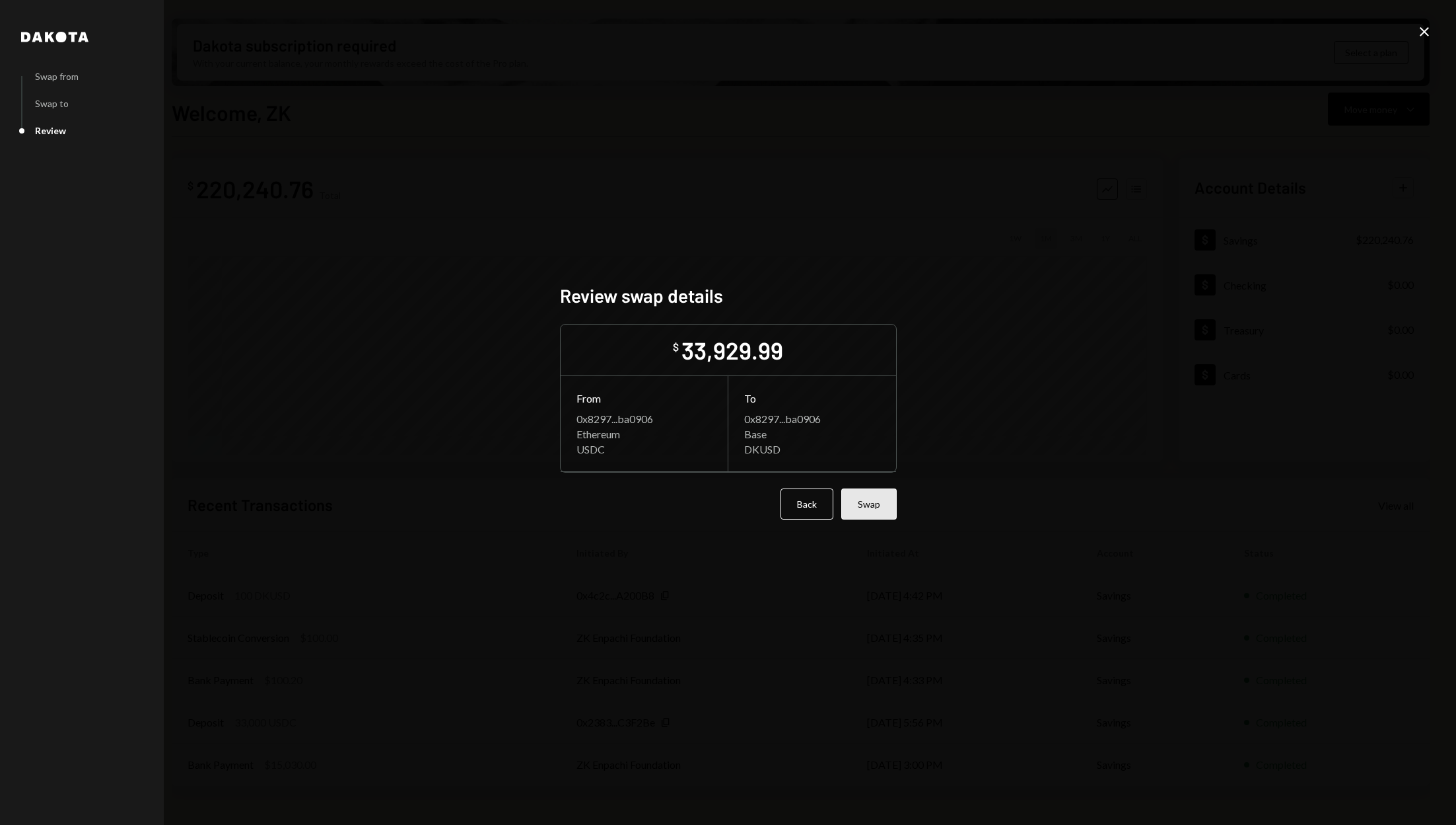
click at [884, 512] on button "Swap" at bounding box center [869, 503] width 55 height 31
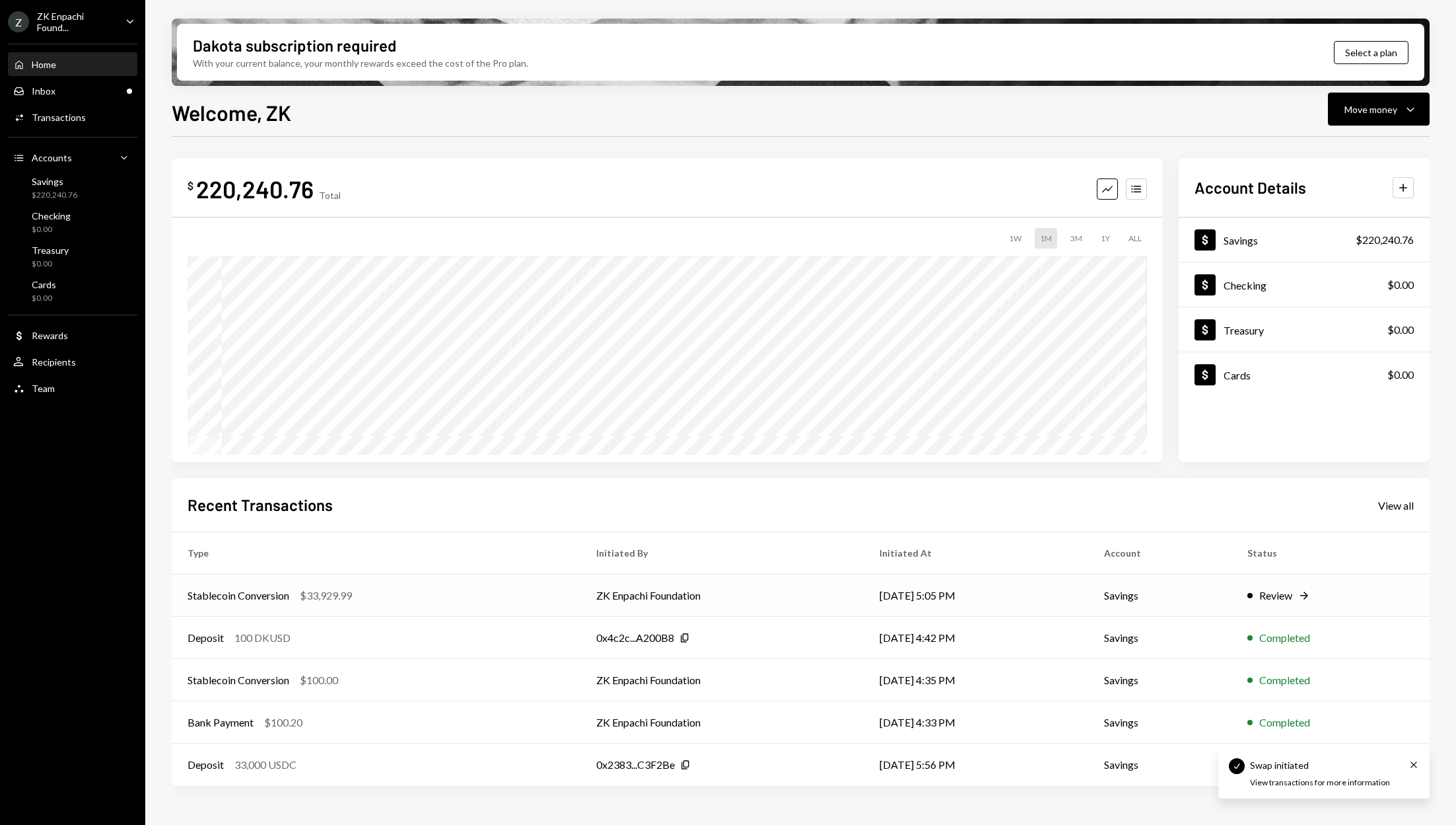
click at [1267, 601] on div "Review" at bounding box center [1275, 595] width 33 height 16
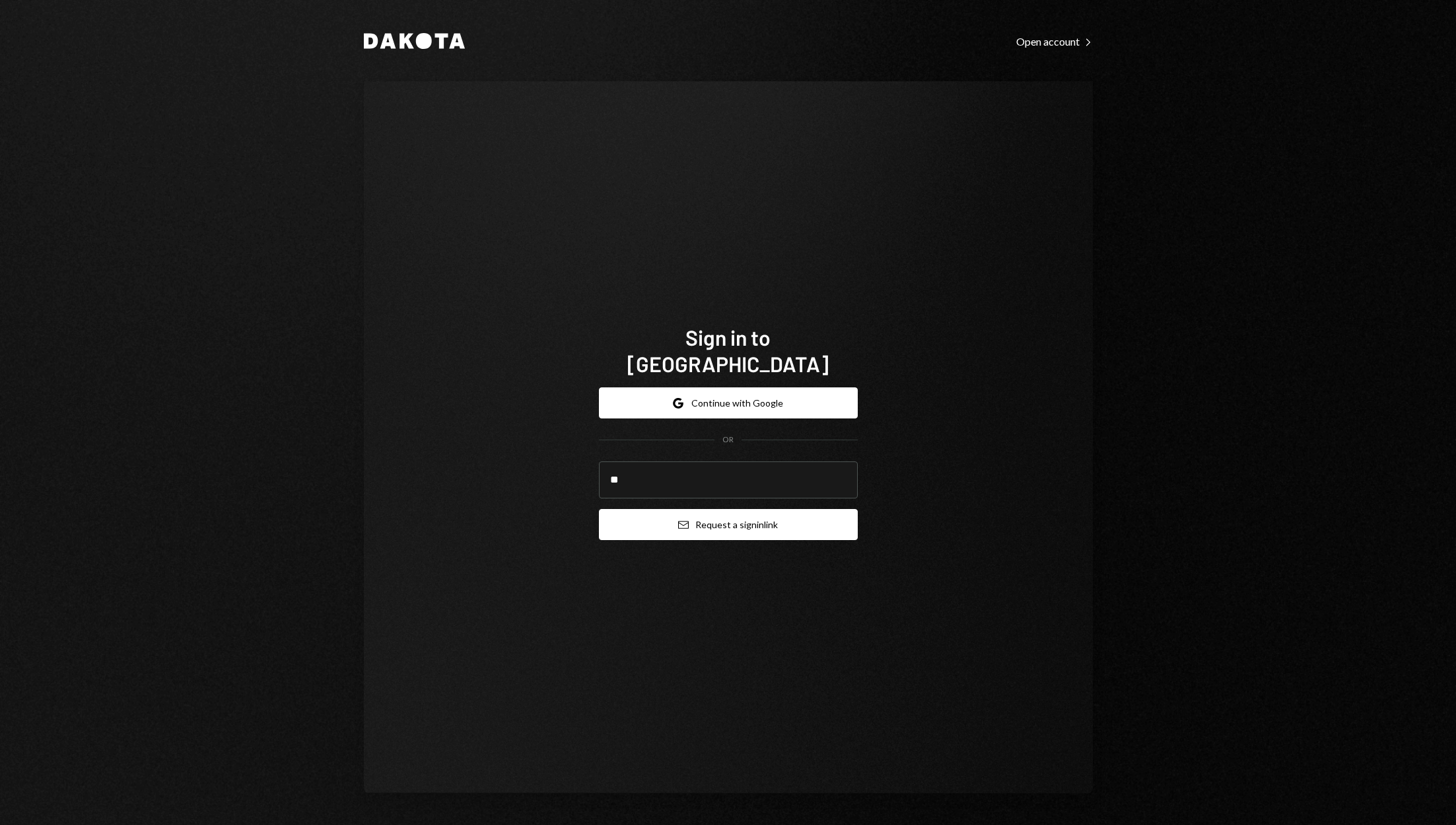
type input "**********"
click at [722, 512] on button "Email Request a sign in link" at bounding box center [728, 524] width 258 height 31
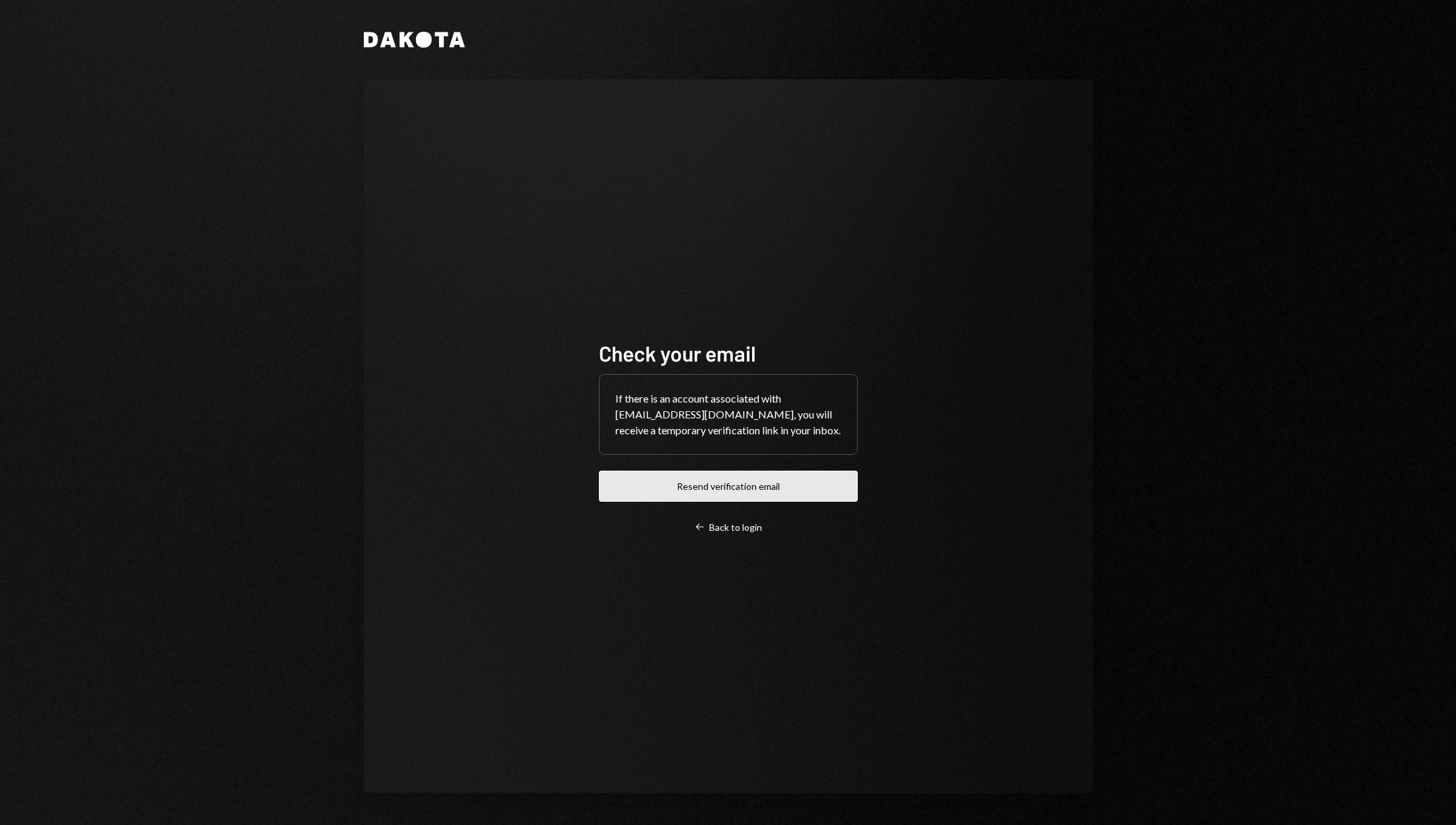
click at [772, 496] on button "Resend verification email" at bounding box center [728, 486] width 258 height 31
